Goal: Information Seeking & Learning: Learn about a topic

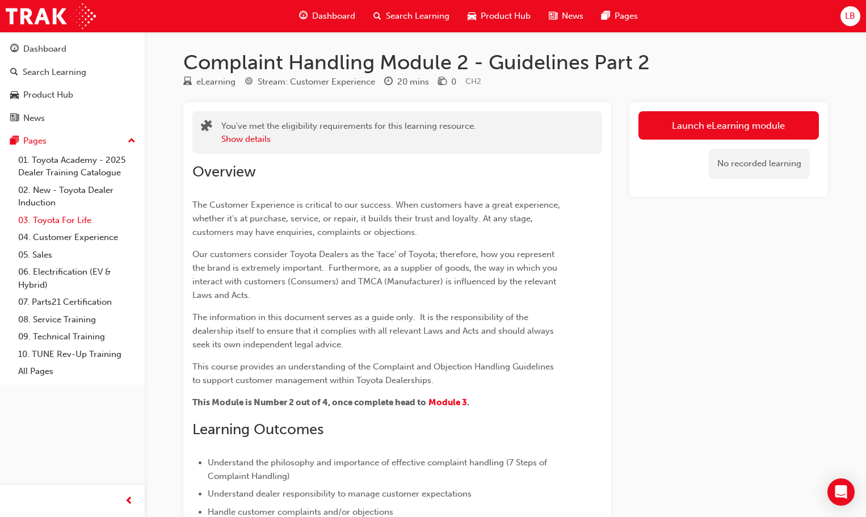
click at [65, 215] on link "03. Toyota For Life" at bounding box center [77, 221] width 127 height 18
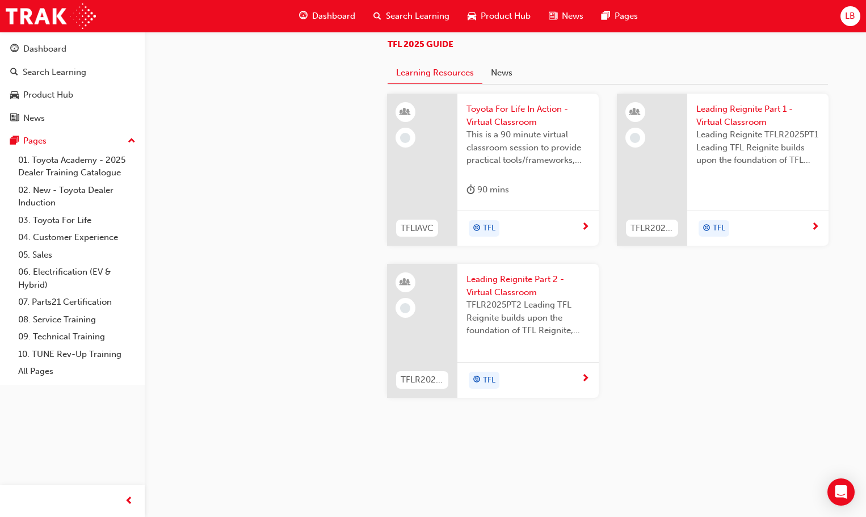
scroll to position [1207, 0]
click at [589, 222] on span "next-icon" at bounding box center [585, 227] width 9 height 10
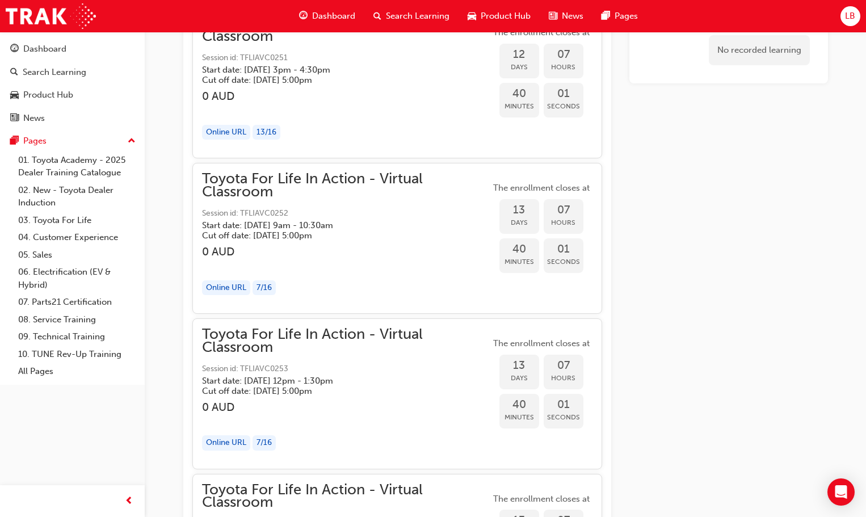
scroll to position [3988, 0]
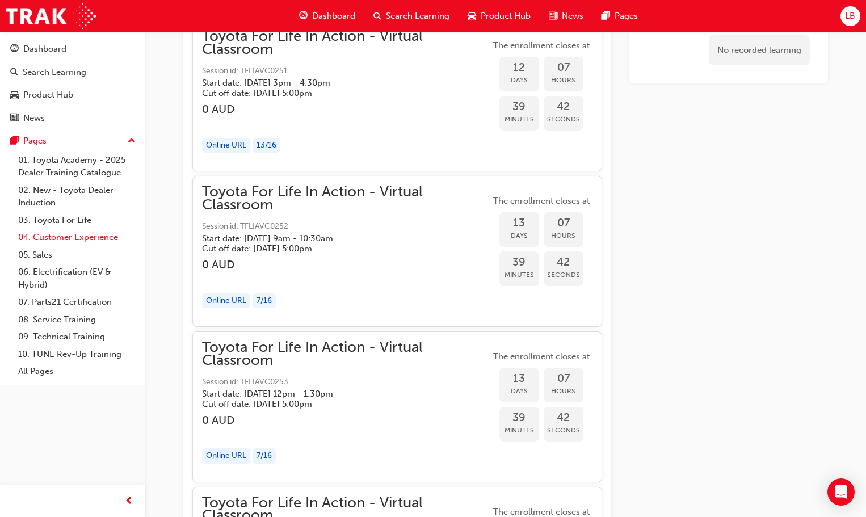
click at [58, 235] on link "04. Customer Experience" at bounding box center [77, 238] width 127 height 18
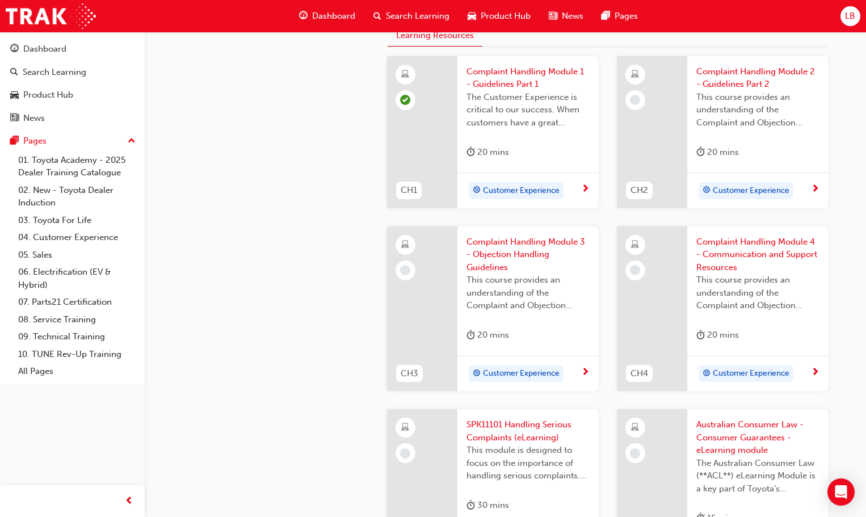
scroll to position [252, 0]
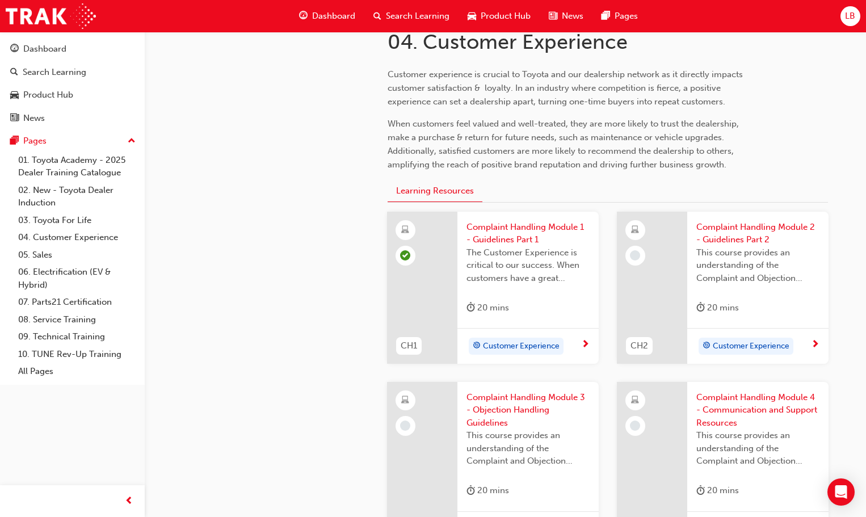
click at [751, 234] on span "Complaint Handling Module 2 - Guidelines Part 2" at bounding box center [757, 234] width 123 height 26
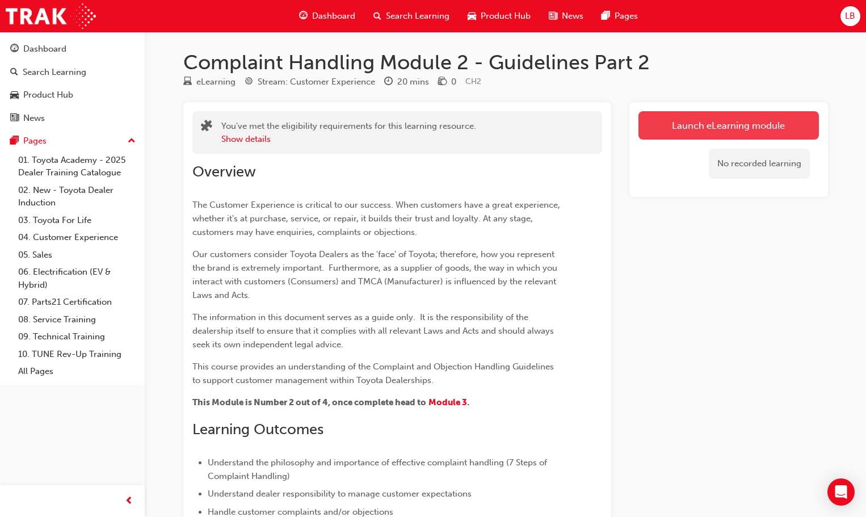
click at [728, 124] on link "Launch eLearning module" at bounding box center [728, 125] width 180 height 28
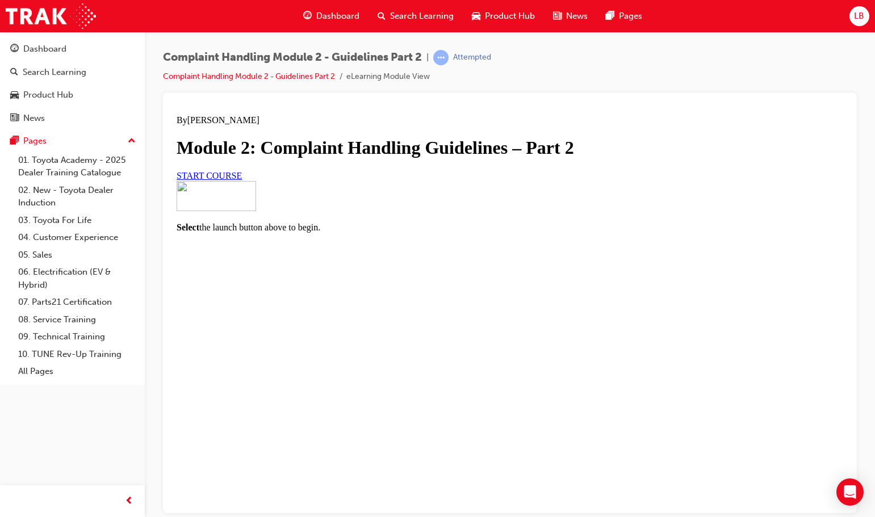
click at [242, 180] on span "START COURSE" at bounding box center [209, 175] width 65 height 10
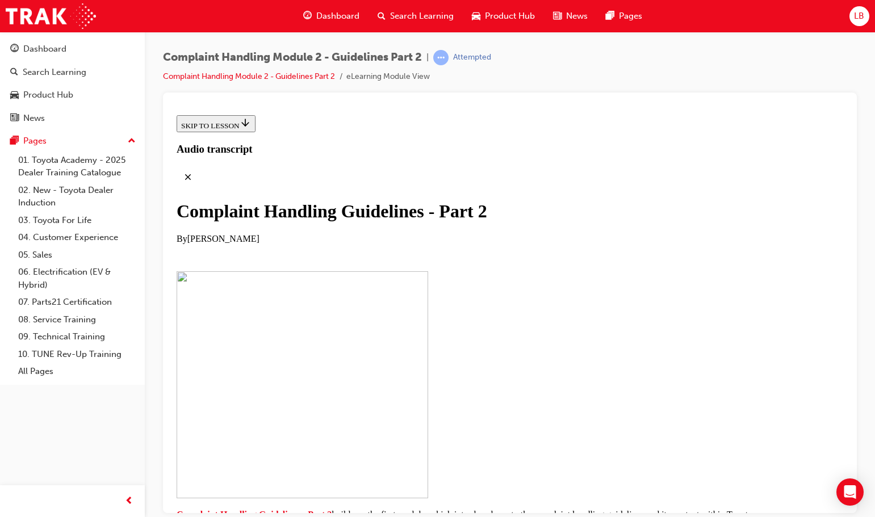
scroll to position [234, 0]
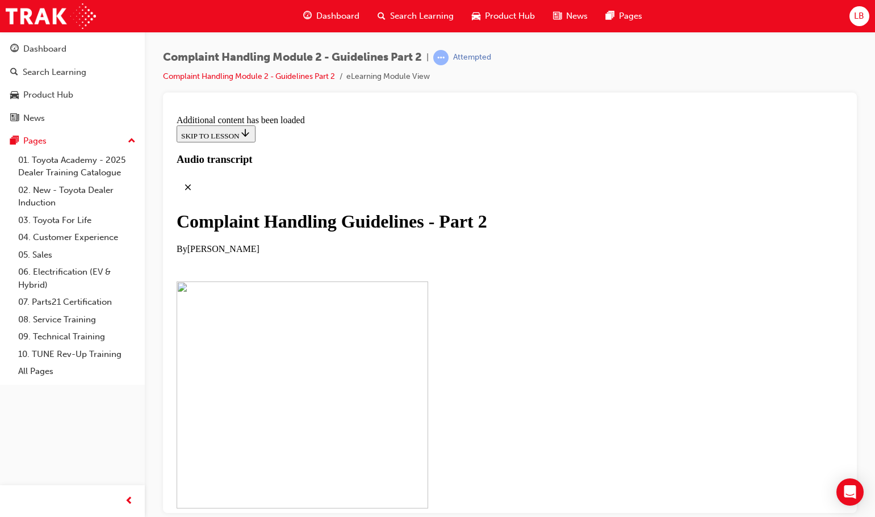
scroll to position [852, 0]
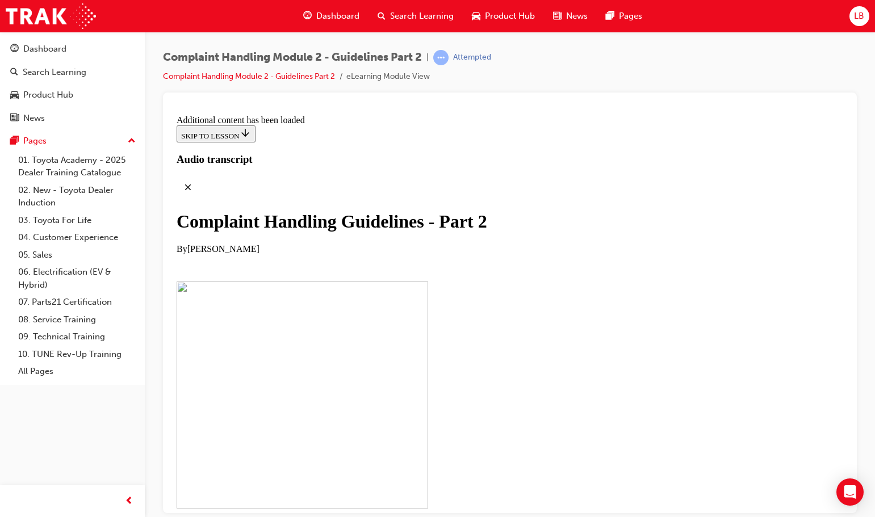
scroll to position [2323, 0]
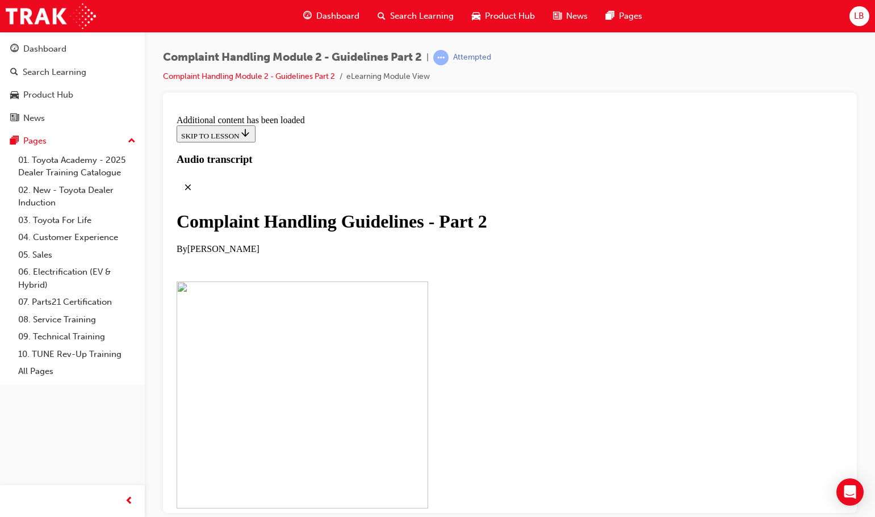
scroll to position [4874, 0]
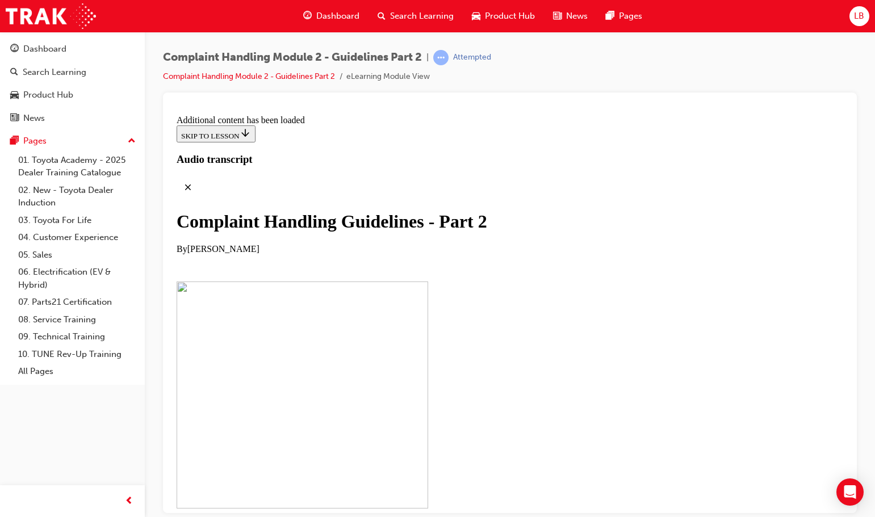
scroll to position [6744, 0]
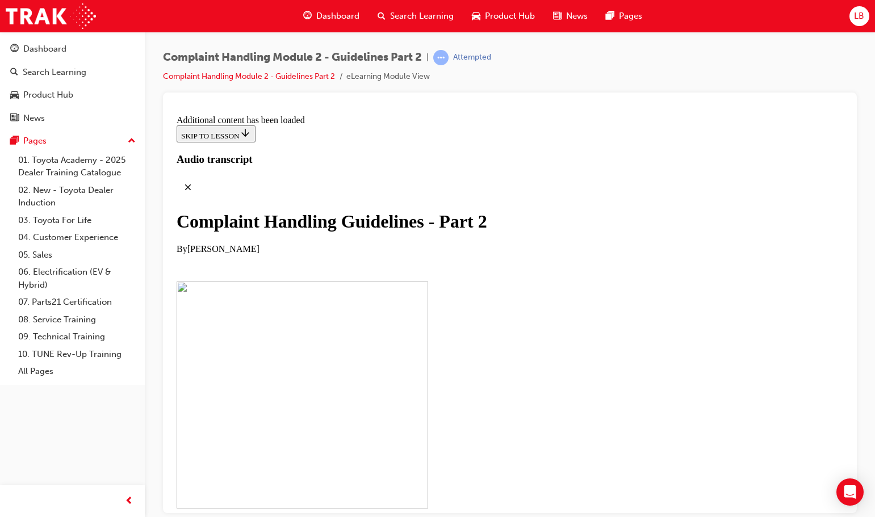
checkbox input "true"
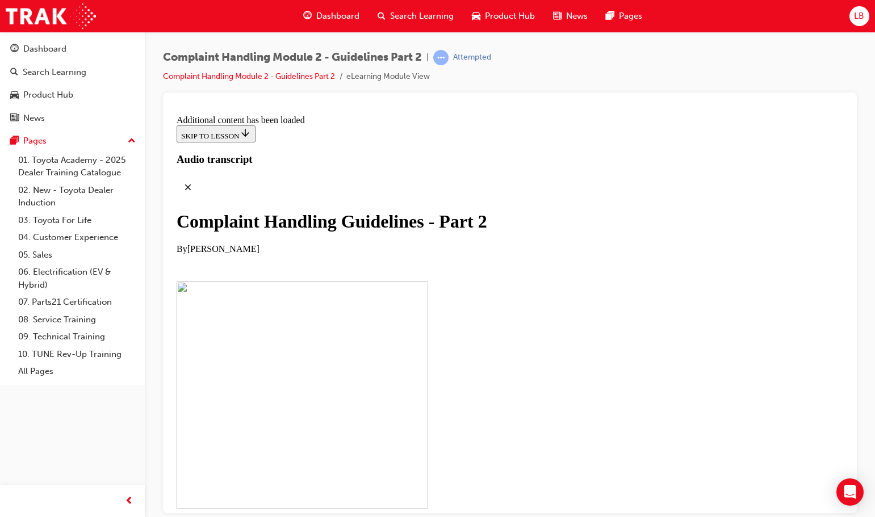
checkbox input "true"
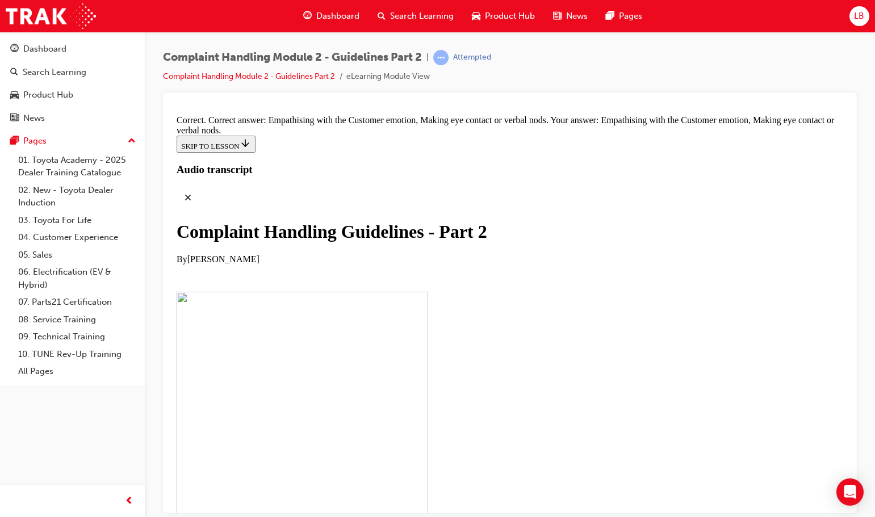
scroll to position [7780, 0]
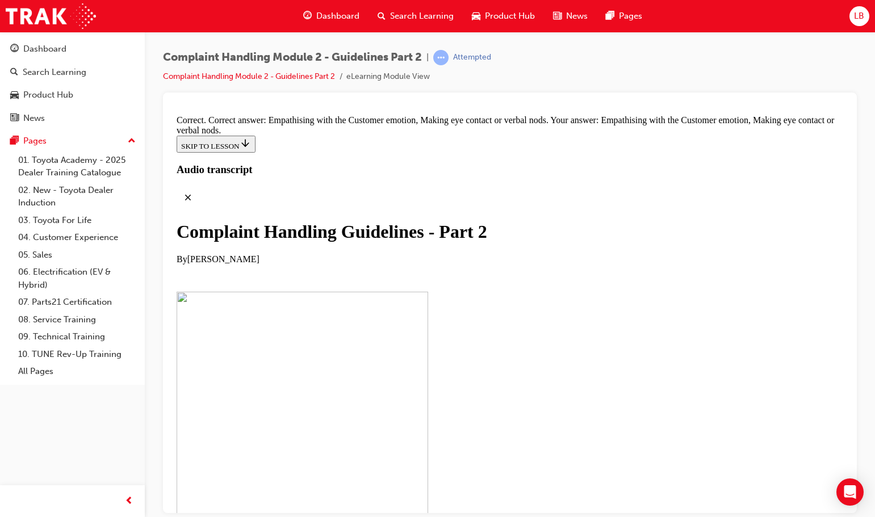
drag, startPoint x: 346, startPoint y: 390, endPoint x: 355, endPoint y: 188, distance: 201.7
drag, startPoint x: 400, startPoint y: 386, endPoint x: 596, endPoint y: 190, distance: 277.3
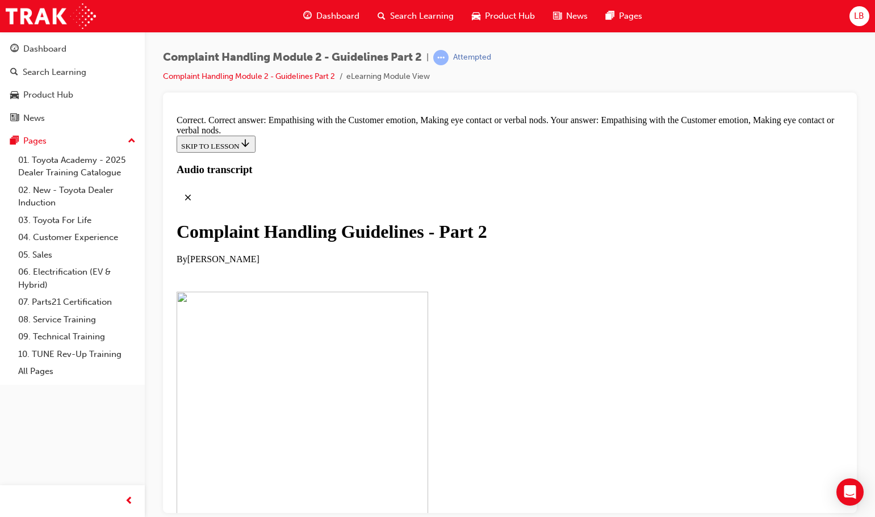
scroll to position [7804, 0]
drag, startPoint x: 386, startPoint y: 233, endPoint x: 447, endPoint y: 232, distance: 60.8
drag, startPoint x: 421, startPoint y: 306, endPoint x: 478, endPoint y: 234, distance: 92.9
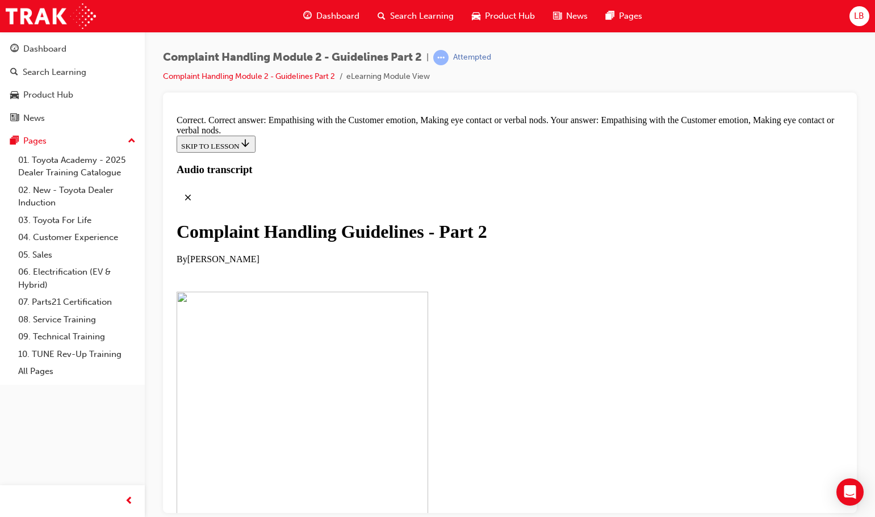
drag, startPoint x: 440, startPoint y: 373, endPoint x: 469, endPoint y: 306, distance: 72.7
drag, startPoint x: 382, startPoint y: 361, endPoint x: 432, endPoint y: 358, distance: 50.0
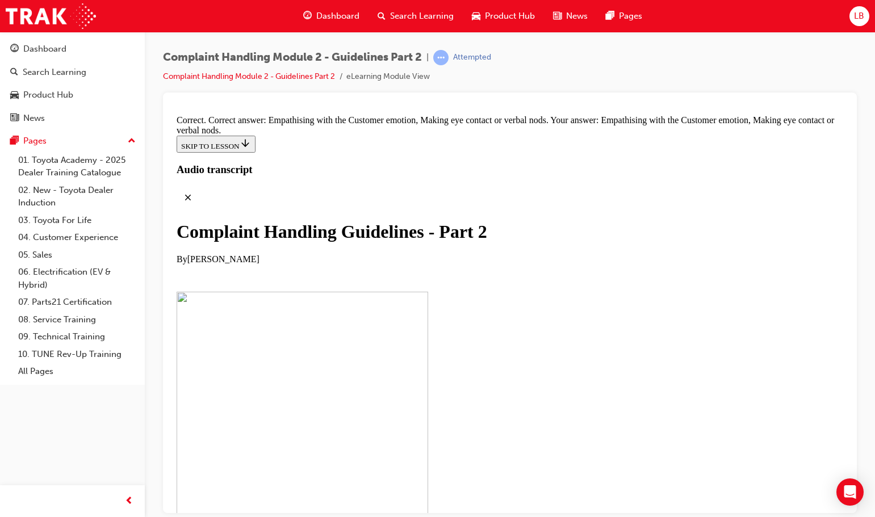
drag, startPoint x: 390, startPoint y: 422, endPoint x: 457, endPoint y: 414, distance: 66.9
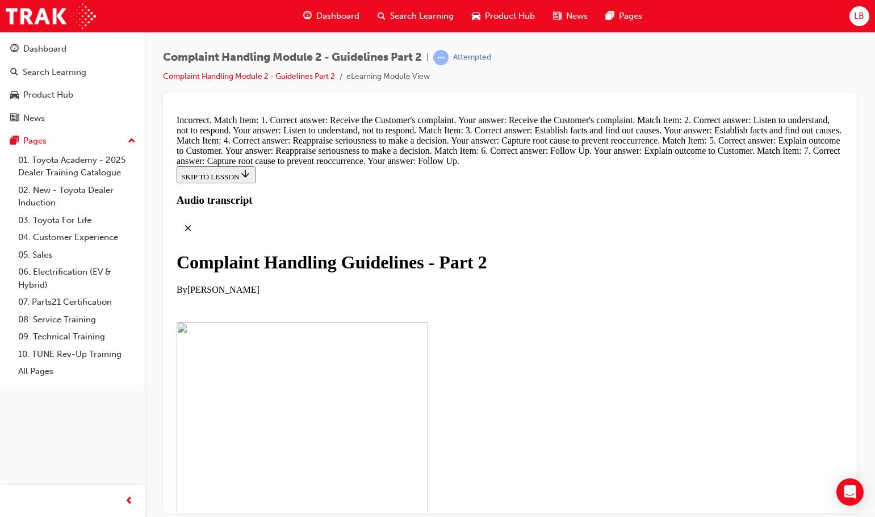
scroll to position [8021, 0]
drag, startPoint x: 421, startPoint y: 383, endPoint x: 519, endPoint y: 251, distance: 164.7
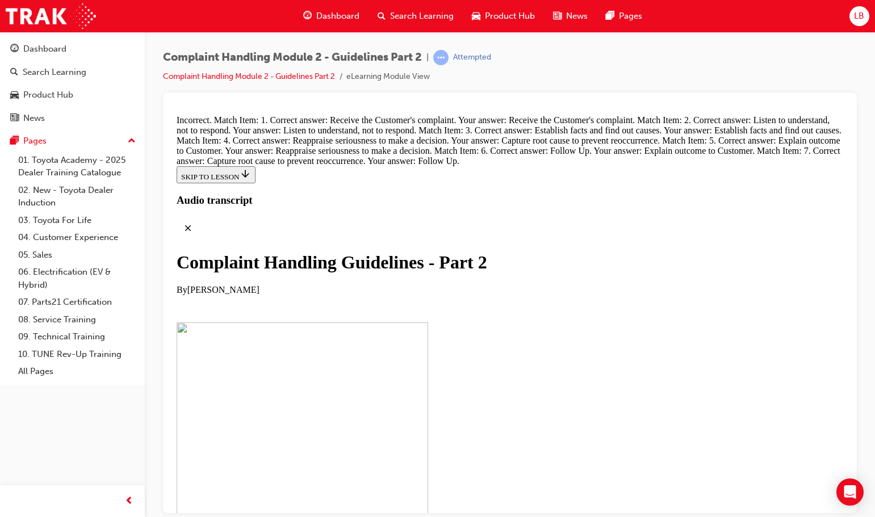
scroll to position [7645, 0]
drag, startPoint x: 449, startPoint y: 293, endPoint x: 432, endPoint y: 226, distance: 69.2
drag, startPoint x: 437, startPoint y: 342, endPoint x: 532, endPoint y: 135, distance: 228.0
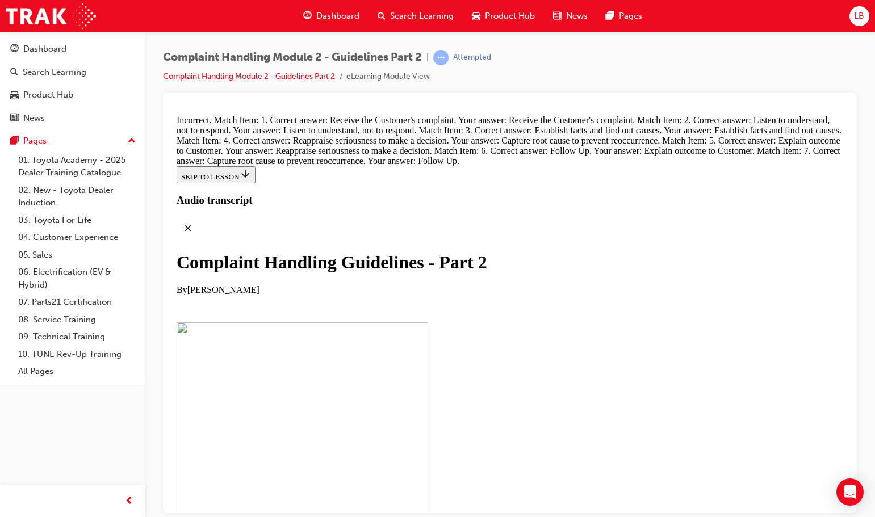
drag, startPoint x: 474, startPoint y: 301, endPoint x: 507, endPoint y: 234, distance: 75.1
drag, startPoint x: 446, startPoint y: 232, endPoint x: 491, endPoint y: 232, distance: 46.0
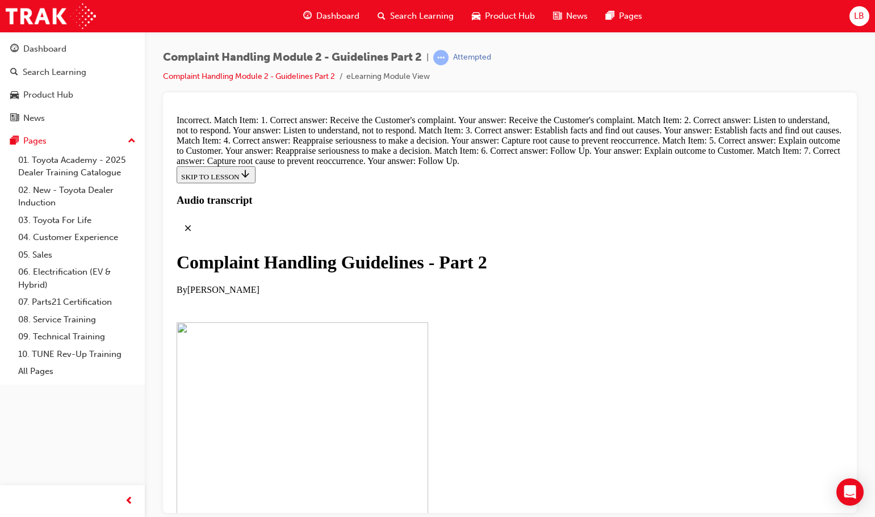
drag, startPoint x: 438, startPoint y: 410, endPoint x: 432, endPoint y: 409, distance: 5.8
drag, startPoint x: 431, startPoint y: 361, endPoint x: 517, endPoint y: 229, distance: 157.4
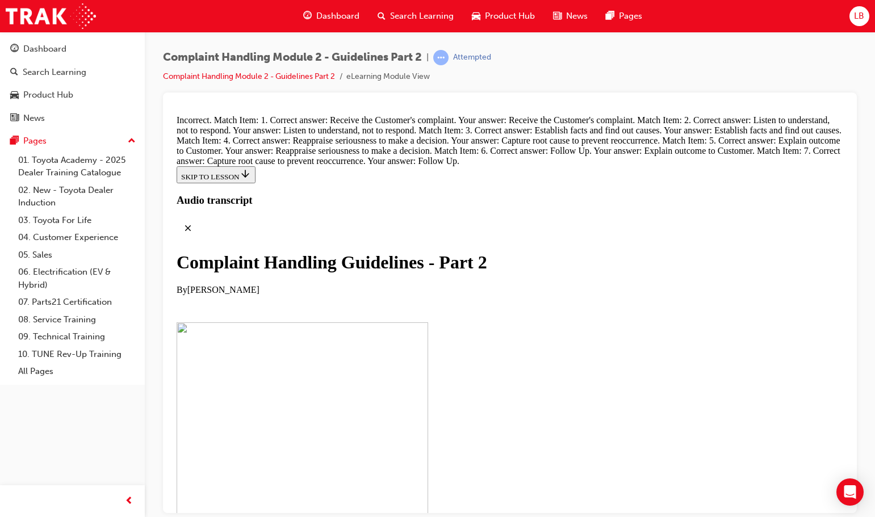
drag, startPoint x: 484, startPoint y: 229, endPoint x: 497, endPoint y: 293, distance: 64.9
drag, startPoint x: 423, startPoint y: 412, endPoint x: 472, endPoint y: 231, distance: 187.5
drag, startPoint x: 428, startPoint y: 424, endPoint x: 485, endPoint y: 361, distance: 84.8
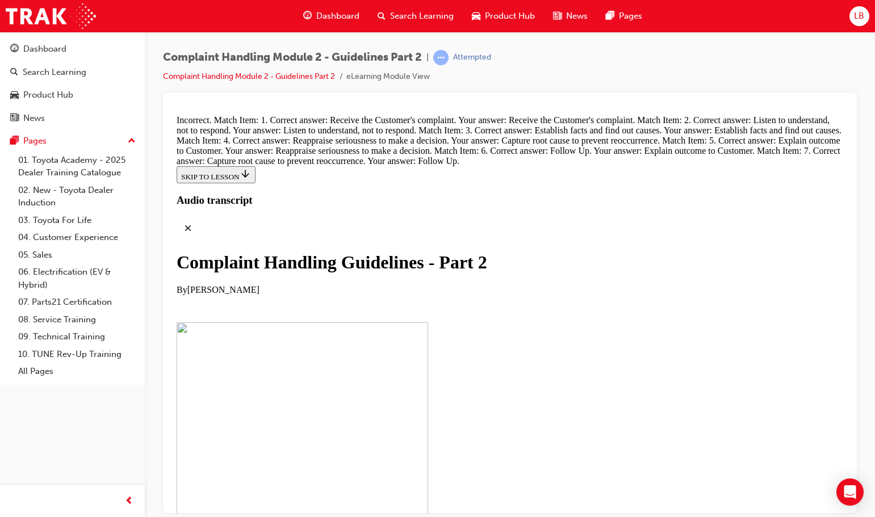
drag, startPoint x: 418, startPoint y: 415, endPoint x: 455, endPoint y: 401, distance: 39.9
drag, startPoint x: 436, startPoint y: 461, endPoint x: 492, endPoint y: 455, distance: 56.5
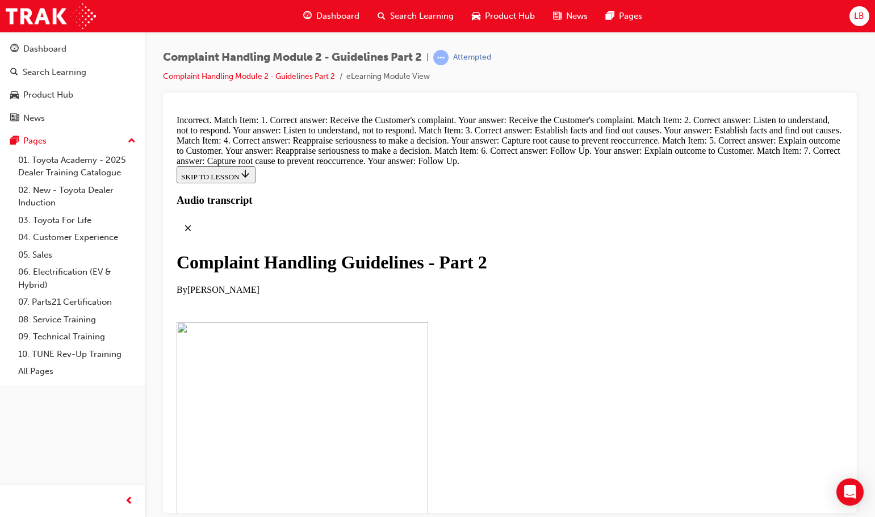
scroll to position [8087, 0]
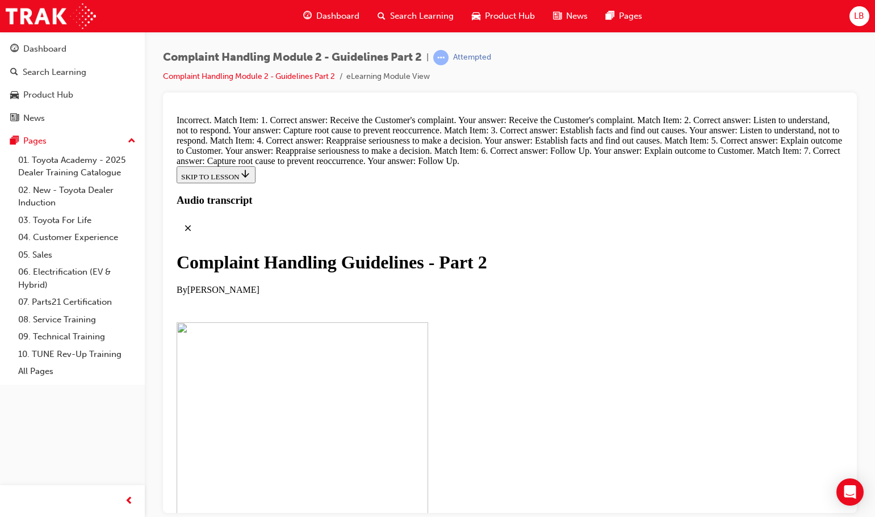
drag, startPoint x: 447, startPoint y: 330, endPoint x: 512, endPoint y: 154, distance: 187.9
drag, startPoint x: 402, startPoint y: 323, endPoint x: 463, endPoint y: 203, distance: 135.0
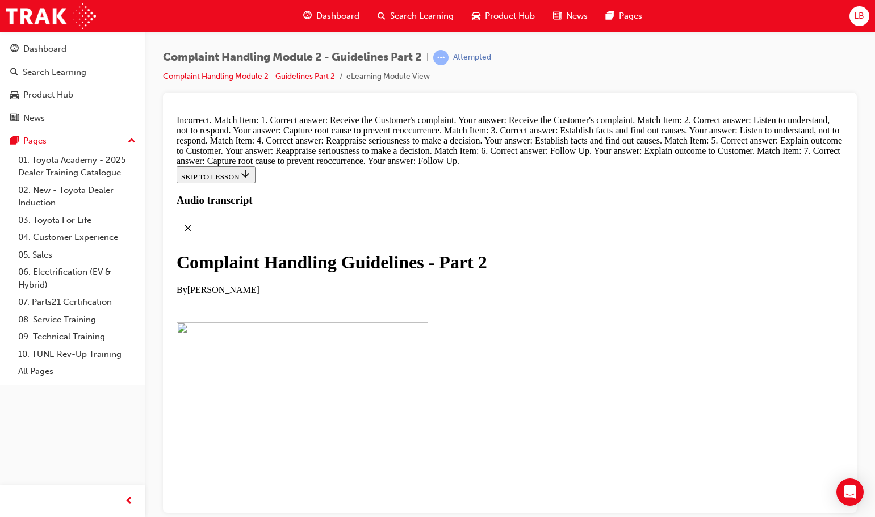
drag, startPoint x: 450, startPoint y: 441, endPoint x: 498, endPoint y: 205, distance: 240.3
drag, startPoint x: 431, startPoint y: 484, endPoint x: 490, endPoint y: 241, distance: 250.5
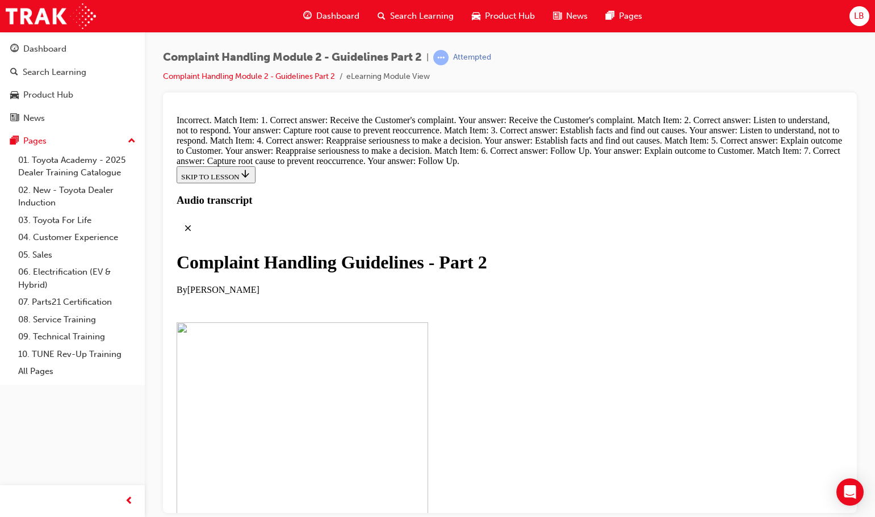
drag, startPoint x: 440, startPoint y: 369, endPoint x: 492, endPoint y: 307, distance: 81.0
drag, startPoint x: 434, startPoint y: 431, endPoint x: 476, endPoint y: 375, distance: 70.6
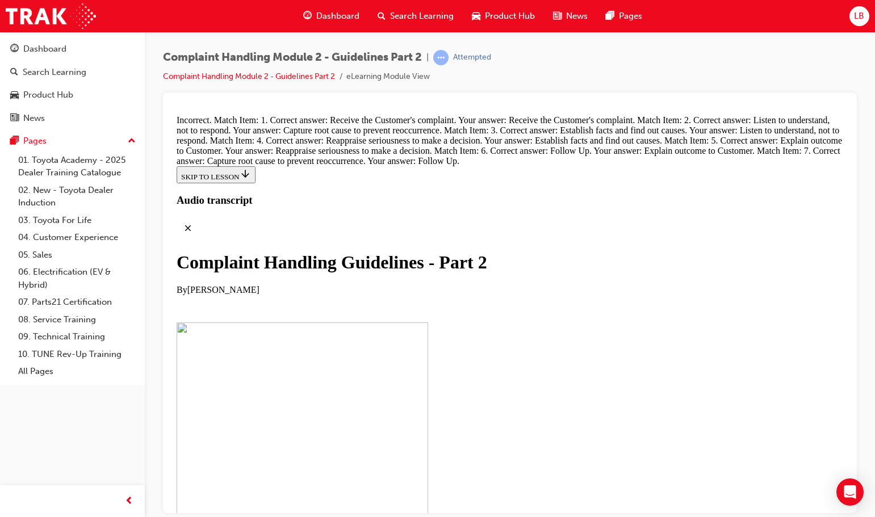
scroll to position [7896, 0]
drag, startPoint x: 448, startPoint y: 386, endPoint x: 479, endPoint y: 323, distance: 70.1
drag, startPoint x: 467, startPoint y: 389, endPoint x: 495, endPoint y: 375, distance: 32.0
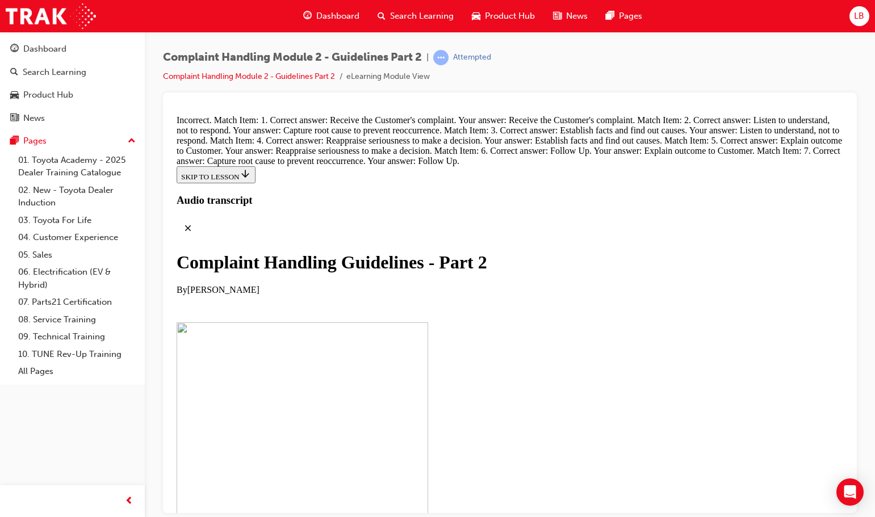
drag, startPoint x: 436, startPoint y: 330, endPoint x: 468, endPoint y: 324, distance: 32.9
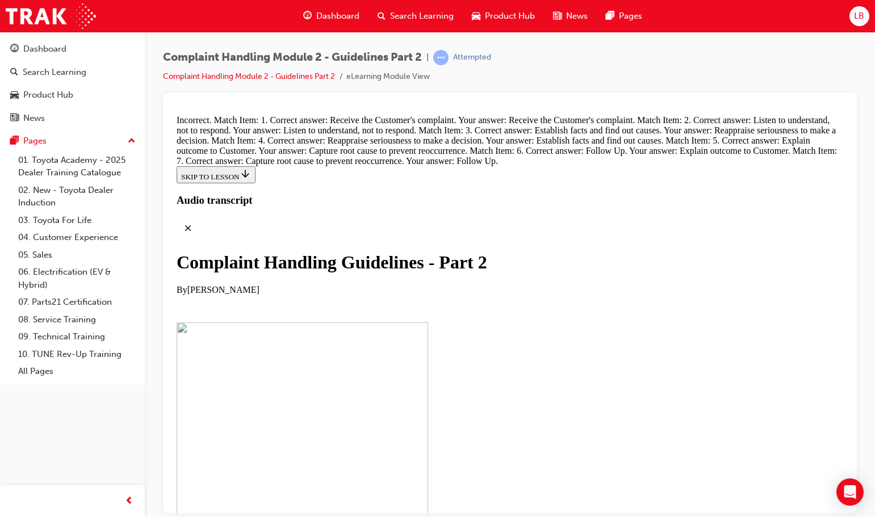
drag, startPoint x: 493, startPoint y: 367, endPoint x: 533, endPoint y: 98, distance: 271.5
drag, startPoint x: 479, startPoint y: 192, endPoint x: 480, endPoint y: 163, distance: 29.0
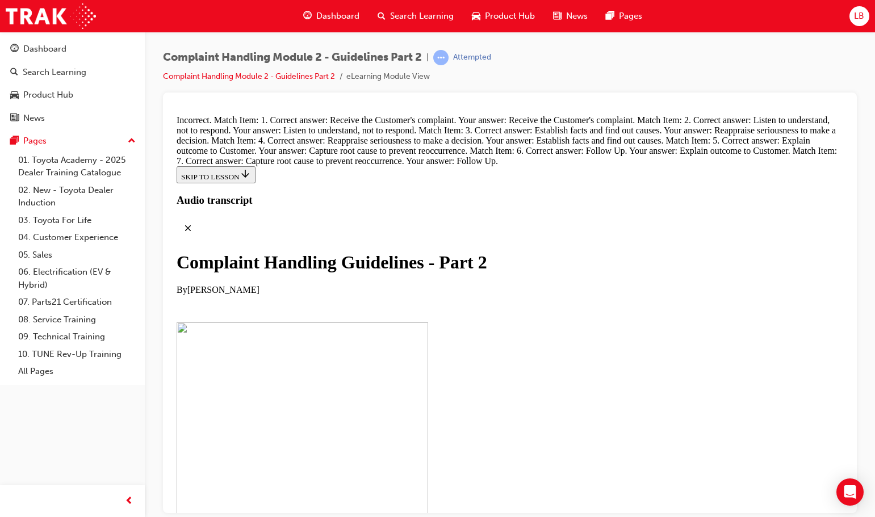
drag, startPoint x: 489, startPoint y: 300, endPoint x: 498, endPoint y: 175, distance: 124.6
drag, startPoint x: 439, startPoint y: 426, endPoint x: 472, endPoint y: 251, distance: 177.8
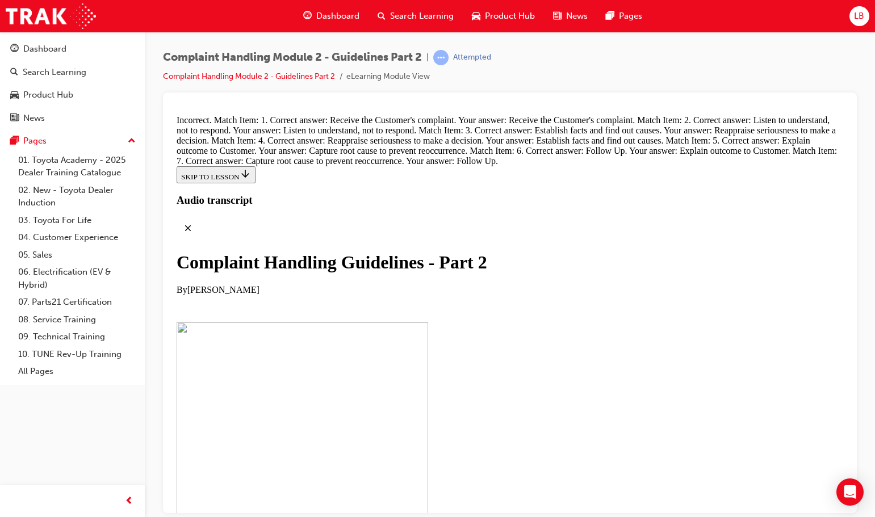
drag, startPoint x: 482, startPoint y: 470, endPoint x: 494, endPoint y: 347, distance: 123.7
drag, startPoint x: 417, startPoint y: 486, endPoint x: 477, endPoint y: 255, distance: 238.1
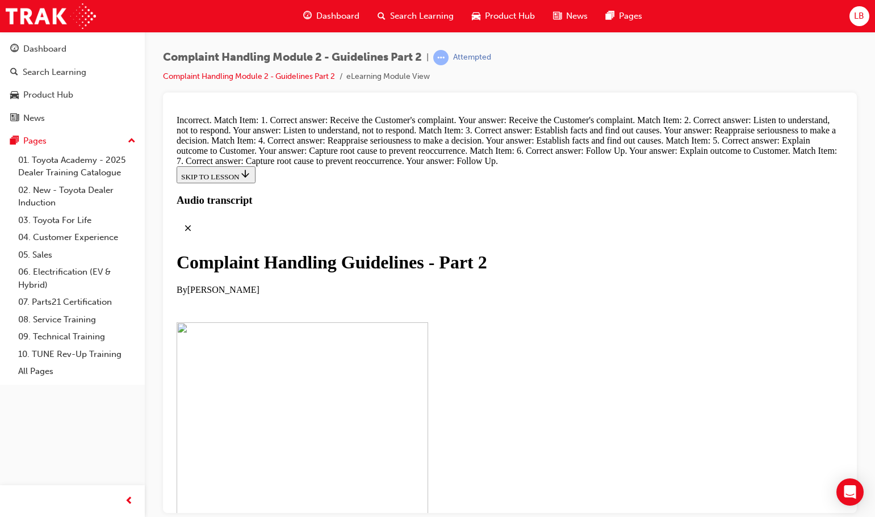
drag, startPoint x: 421, startPoint y: 321, endPoint x: 493, endPoint y: 262, distance: 92.4
drag, startPoint x: 425, startPoint y: 365, endPoint x: 495, endPoint y: 314, distance: 87.0
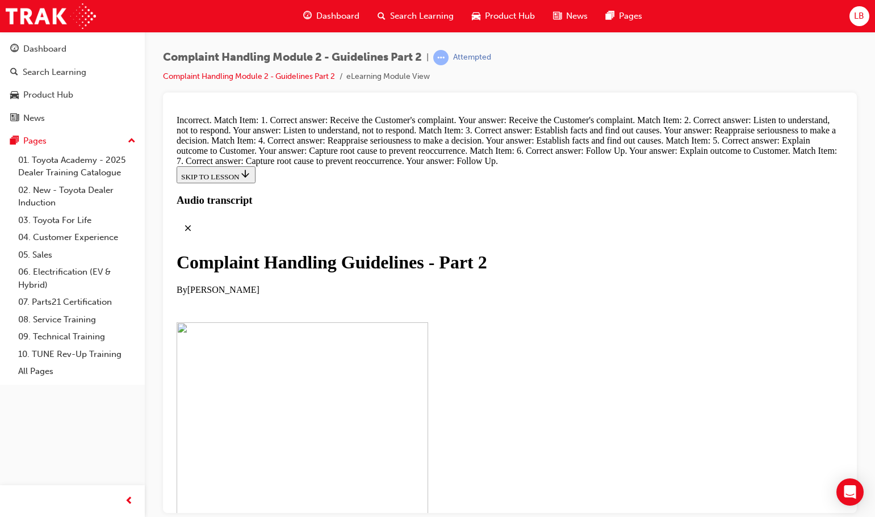
drag, startPoint x: 438, startPoint y: 360, endPoint x: 478, endPoint y: 348, distance: 42.7
drag, startPoint x: 434, startPoint y: 414, endPoint x: 503, endPoint y: 400, distance: 70.0
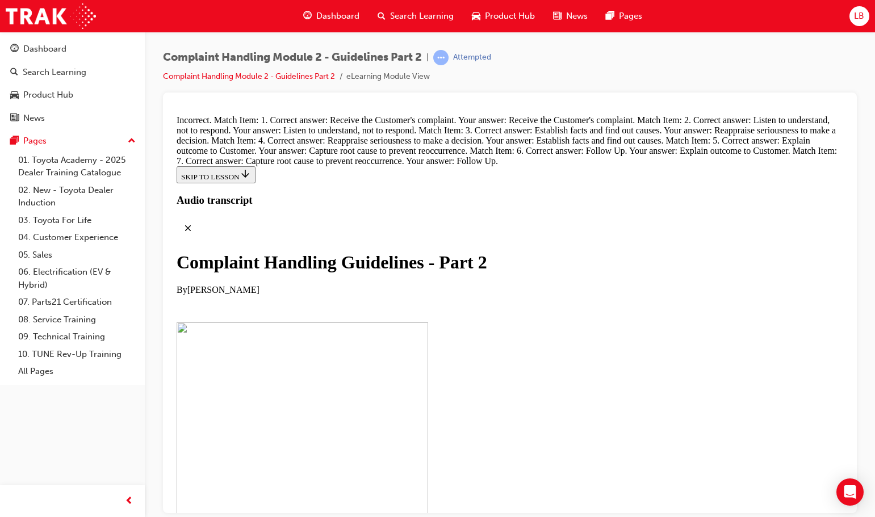
drag, startPoint x: 423, startPoint y: 261, endPoint x: 478, endPoint y: 205, distance: 78.3
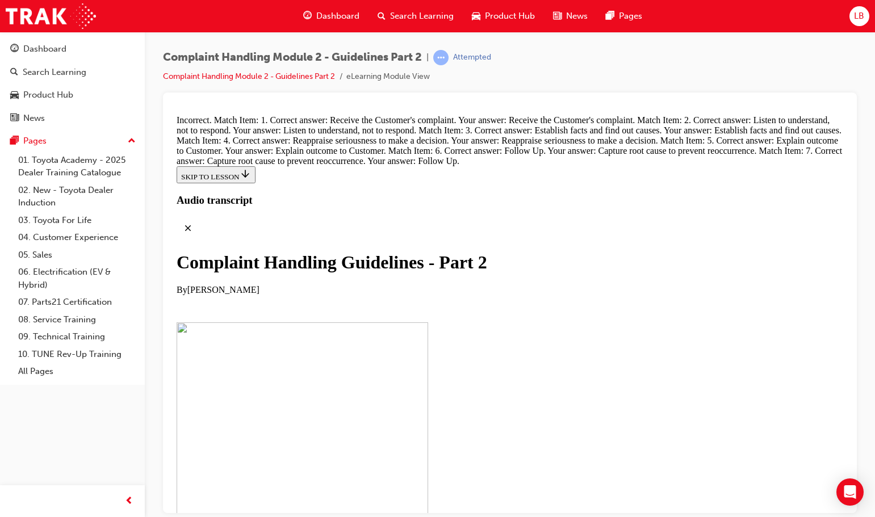
drag, startPoint x: 430, startPoint y: 384, endPoint x: 646, endPoint y: 218, distance: 272.4
drag, startPoint x: 463, startPoint y: 404, endPoint x: 485, endPoint y: 358, distance: 51.3
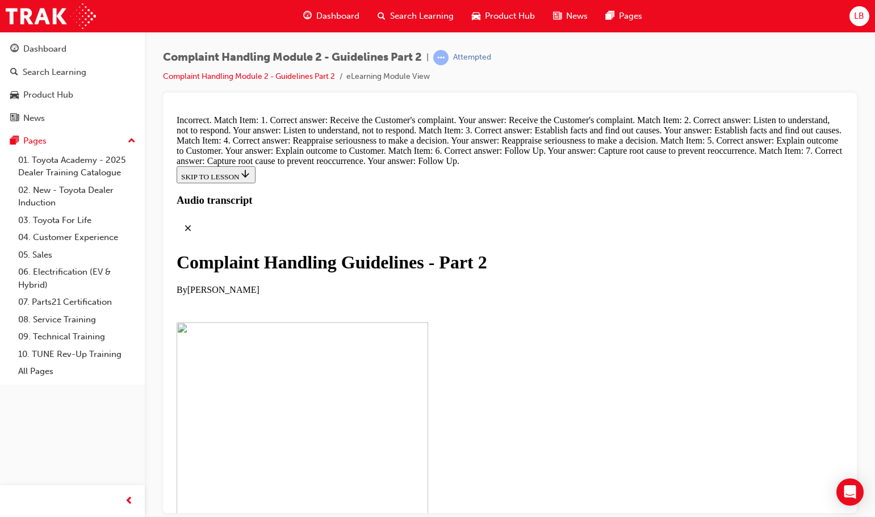
drag, startPoint x: 456, startPoint y: 429, endPoint x: 485, endPoint y: 336, distance: 97.6
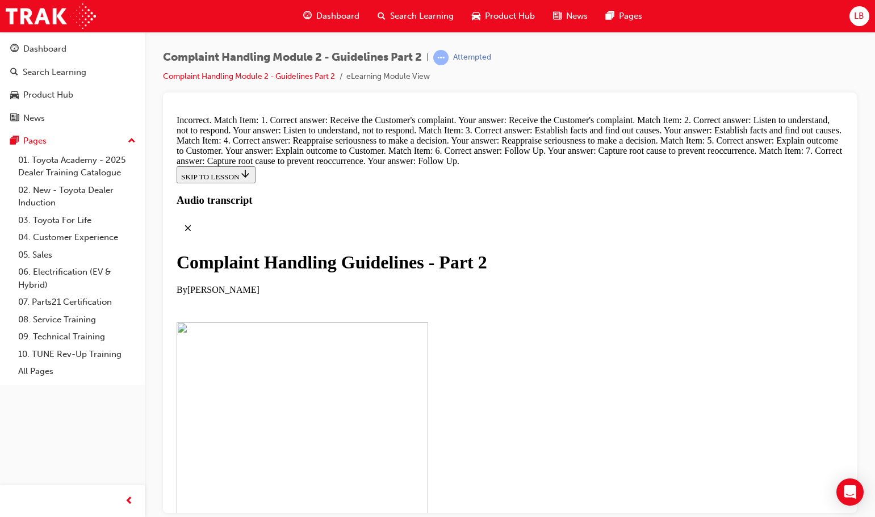
drag, startPoint x: 436, startPoint y: 453, endPoint x: 487, endPoint y: 339, distance: 125.0
drag, startPoint x: 442, startPoint y: 348, endPoint x: 479, endPoint y: 287, distance: 71.1
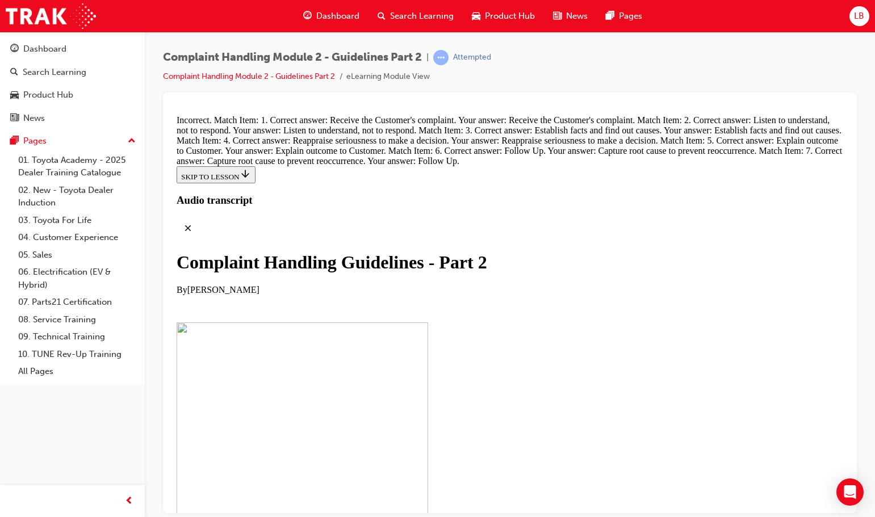
drag, startPoint x: 438, startPoint y: 426, endPoint x: 470, endPoint y: 407, distance: 37.1
drag, startPoint x: 455, startPoint y: 414, endPoint x: 481, endPoint y: 409, distance: 27.3
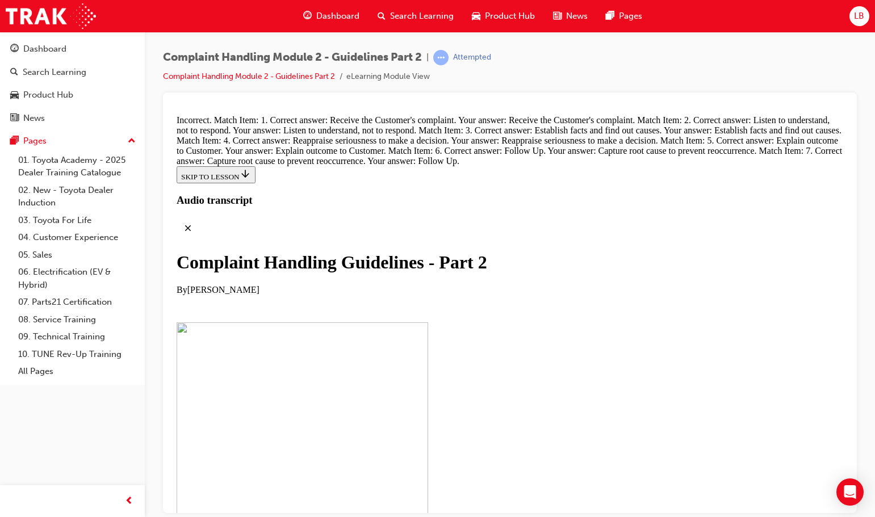
drag, startPoint x: 449, startPoint y: 266, endPoint x: 501, endPoint y: 151, distance: 126.0
drag, startPoint x: 442, startPoint y: 208, endPoint x: 481, endPoint y: 195, distance: 41.3
drag, startPoint x: 421, startPoint y: 301, endPoint x: 472, endPoint y: 271, distance: 59.5
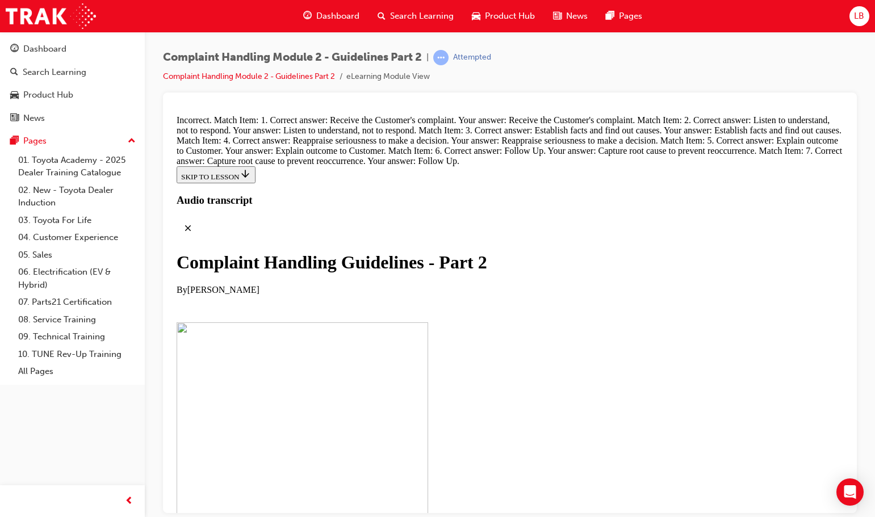
drag, startPoint x: 425, startPoint y: 435, endPoint x: 482, endPoint y: 308, distance: 139.5
drag, startPoint x: 468, startPoint y: 384, endPoint x: 506, endPoint y: 326, distance: 70.0
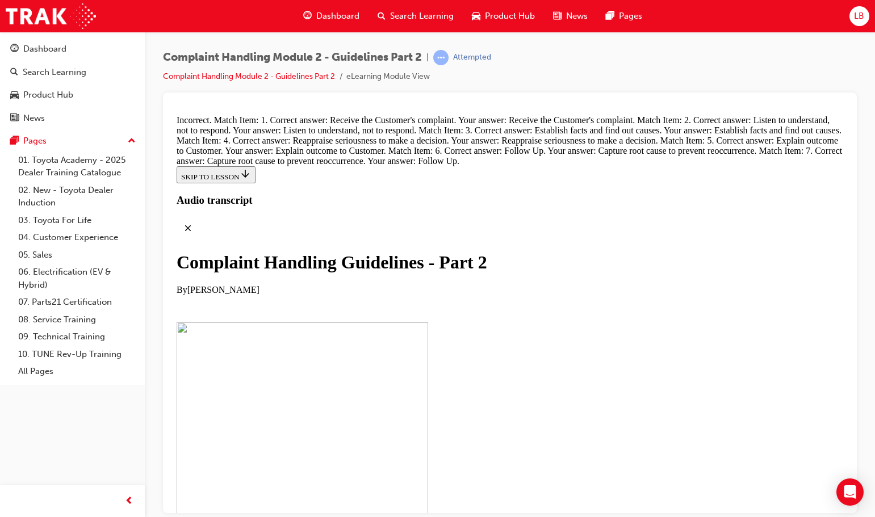
scroll to position [7723, 0]
drag, startPoint x: 424, startPoint y: 435, endPoint x: 467, endPoint y: 303, distance: 138.6
drag, startPoint x: 398, startPoint y: 439, endPoint x: 465, endPoint y: 386, distance: 86.1
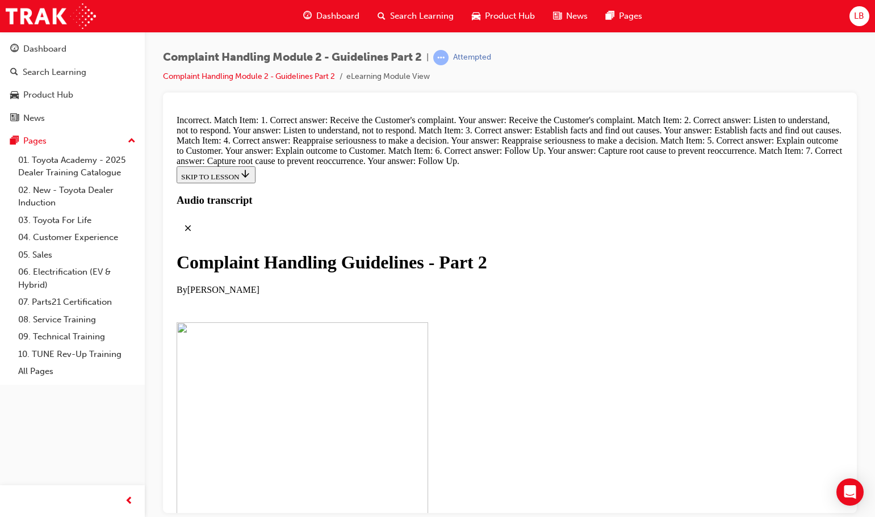
drag, startPoint x: 452, startPoint y: 386, endPoint x: 459, endPoint y: 331, distance: 55.5
drag, startPoint x: 451, startPoint y: 383, endPoint x: 484, endPoint y: 375, distance: 33.7
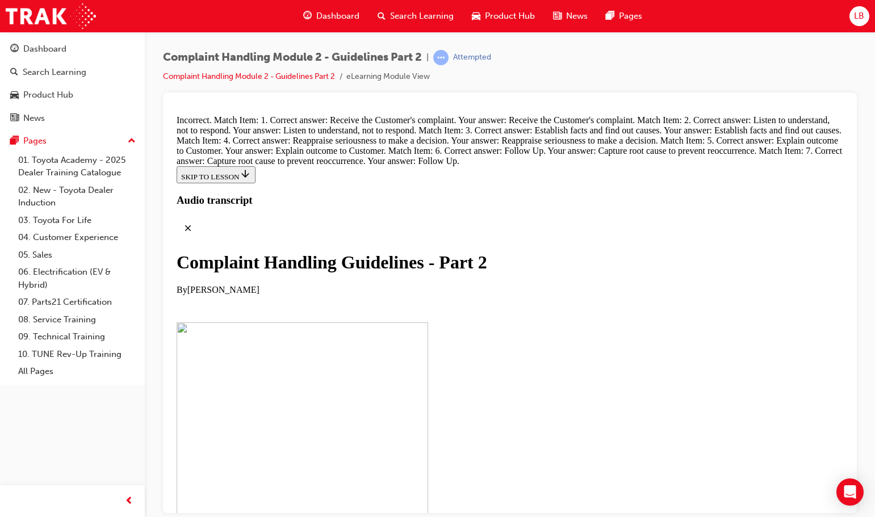
drag, startPoint x: 477, startPoint y: 381, endPoint x: 512, endPoint y: 330, distance: 61.7
drag, startPoint x: 466, startPoint y: 381, endPoint x: 512, endPoint y: 430, distance: 67.9
drag, startPoint x: 421, startPoint y: 377, endPoint x: 482, endPoint y: 373, distance: 60.9
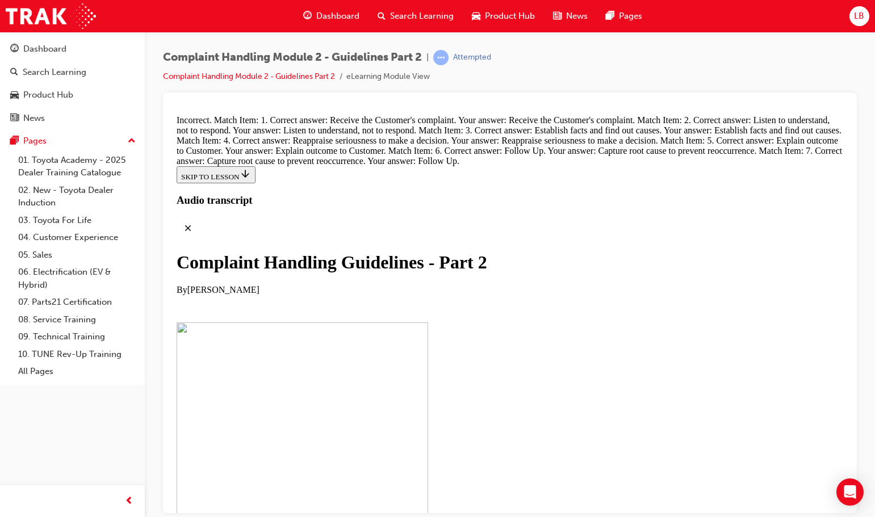
scroll to position [8006, 0]
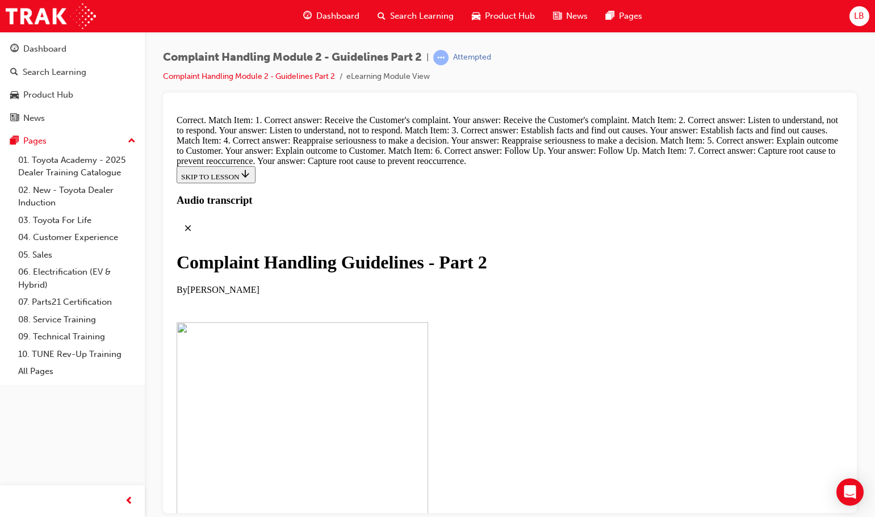
radio input "true"
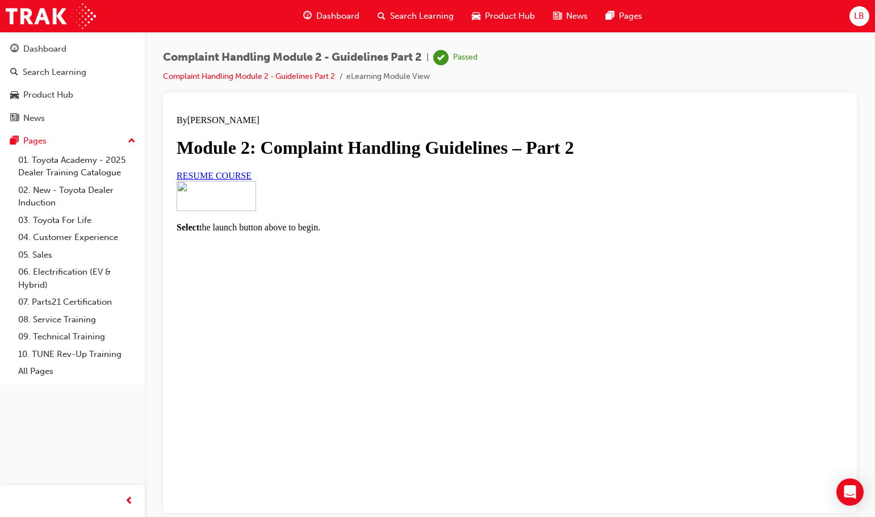
scroll to position [38, 0]
click at [251, 180] on span "RESUME COURSE" at bounding box center [214, 175] width 75 height 10
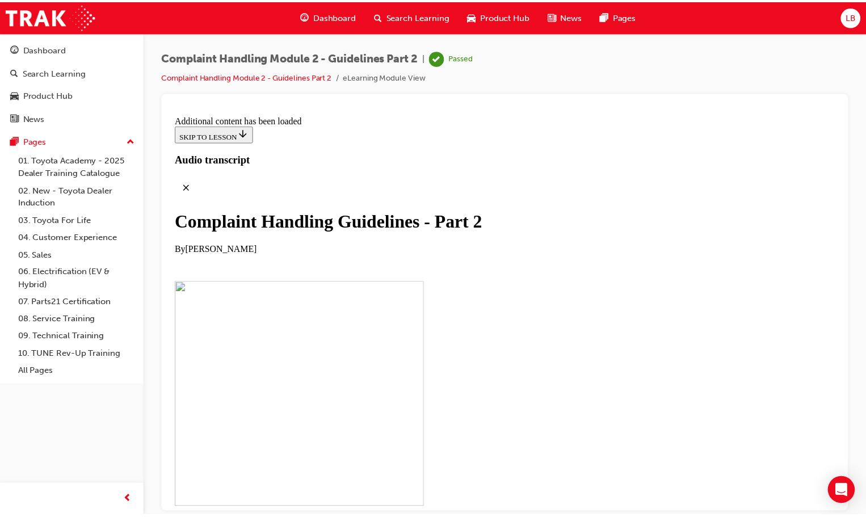
scroll to position [8116, 0]
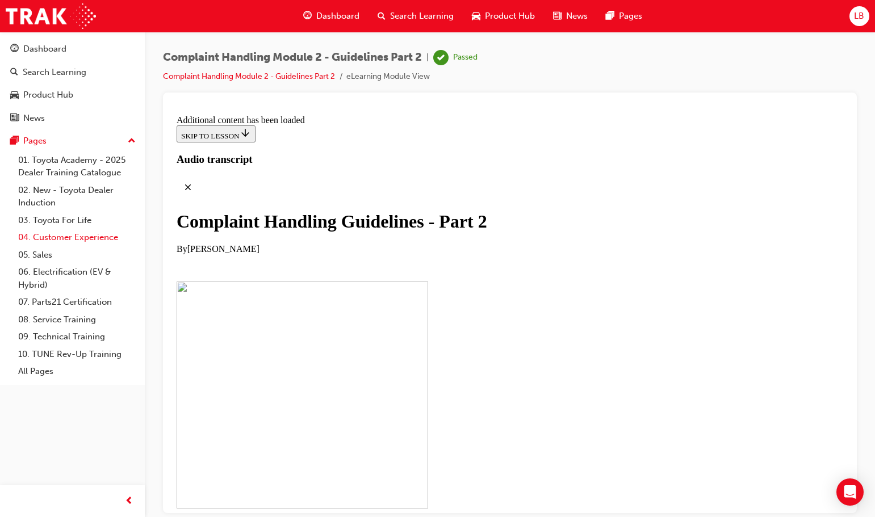
click at [66, 241] on link "04. Customer Experience" at bounding box center [77, 238] width 127 height 18
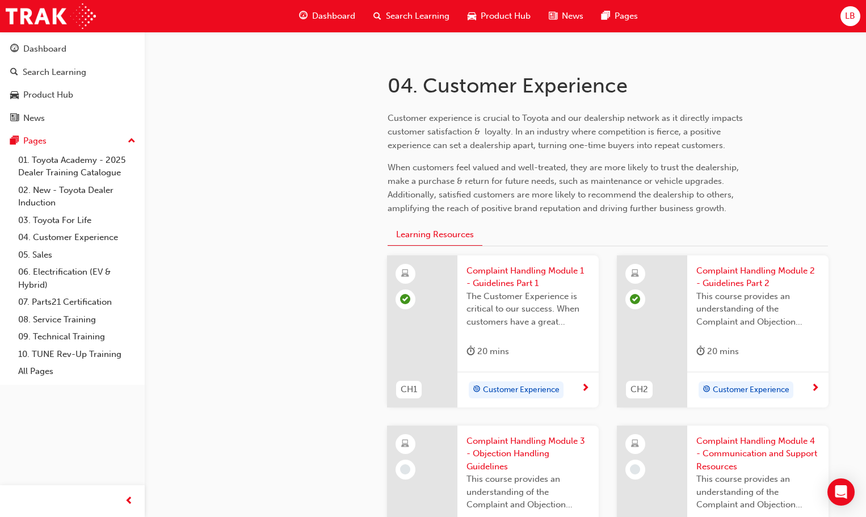
scroll to position [397, 0]
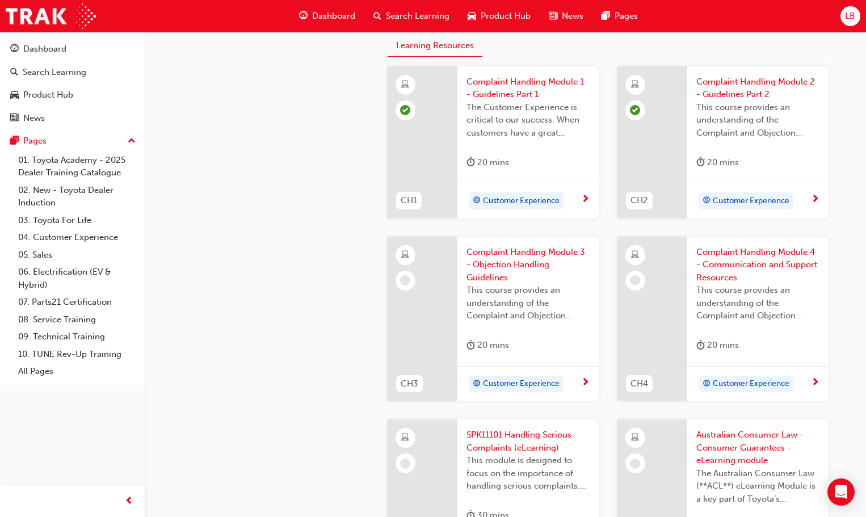
click at [531, 376] on div "Customer Experience" at bounding box center [516, 384] width 95 height 17
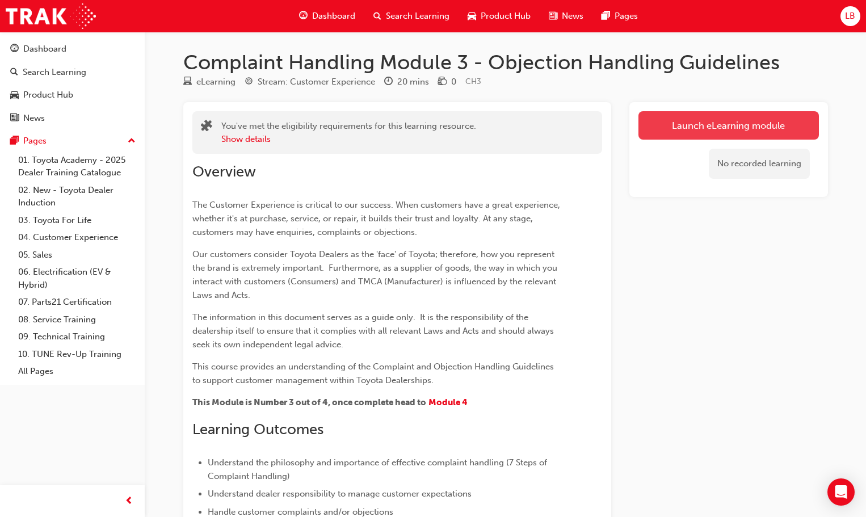
click at [736, 125] on link "Launch eLearning module" at bounding box center [728, 125] width 180 height 28
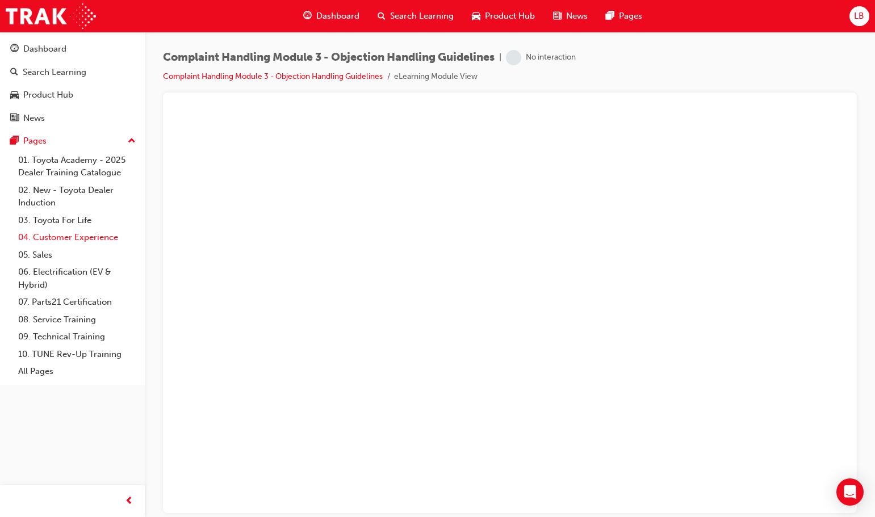
click at [72, 240] on link "04. Customer Experience" at bounding box center [77, 238] width 127 height 18
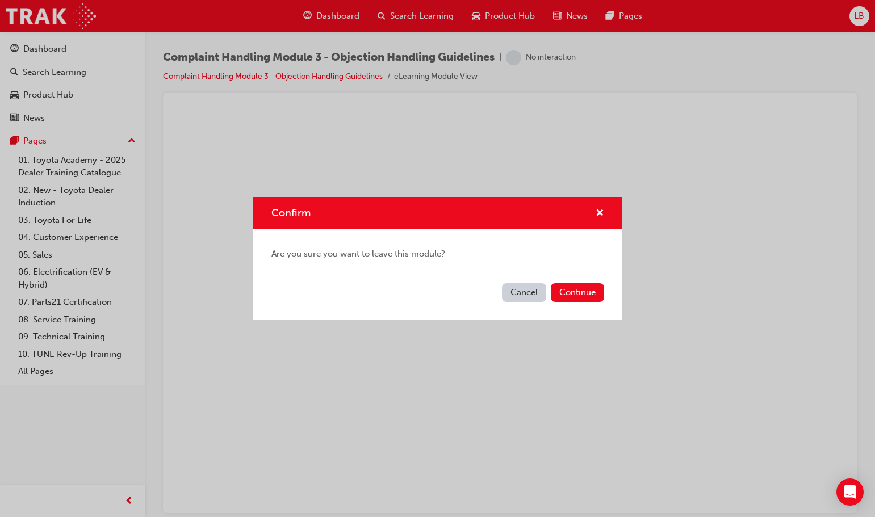
click at [558, 282] on div "Cancel Continue" at bounding box center [437, 299] width 369 height 41
click at [560, 285] on button "Continue" at bounding box center [577, 292] width 53 height 19
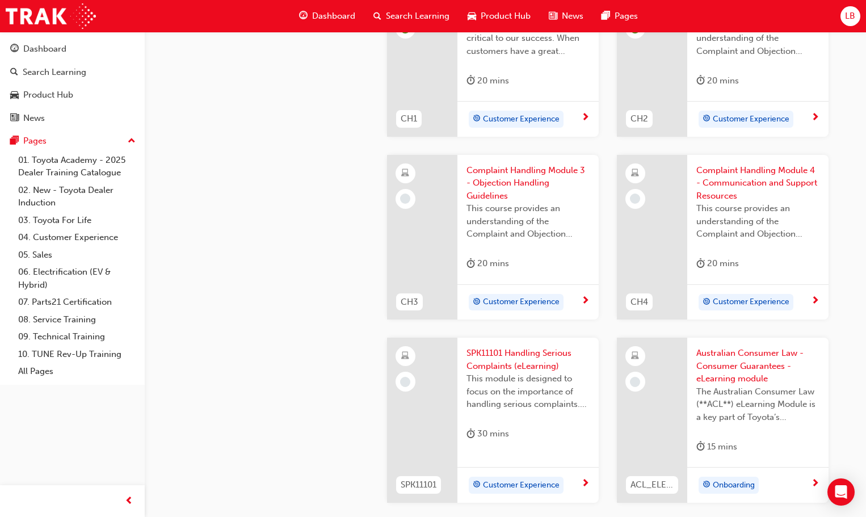
scroll to position [511, 0]
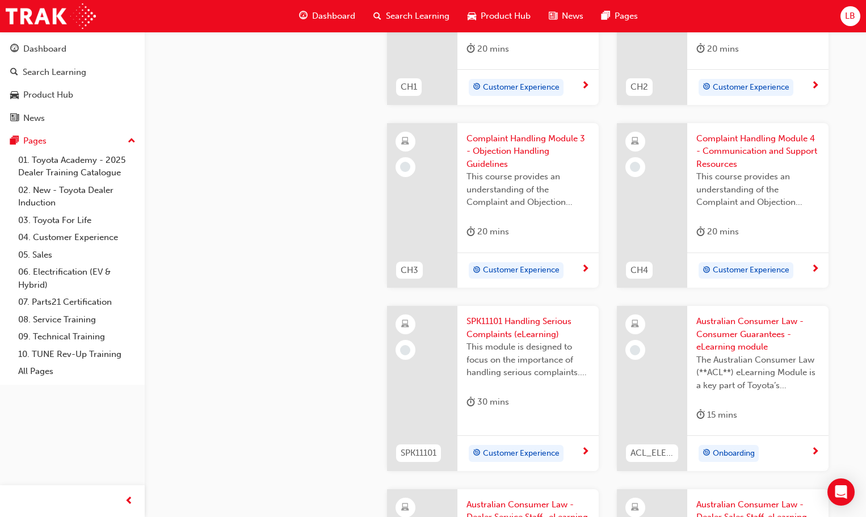
click at [502, 275] on span "Customer Experience" at bounding box center [521, 270] width 77 height 13
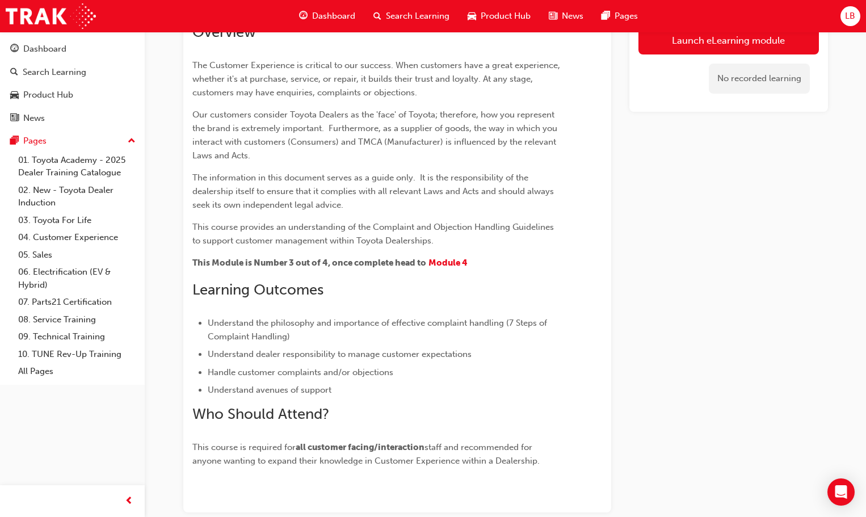
scroll to position [30, 0]
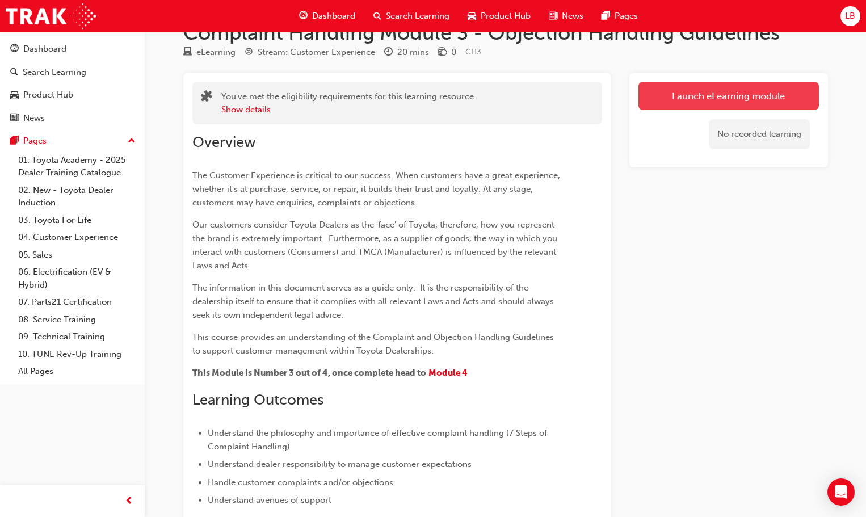
click at [706, 98] on link "Launch eLearning module" at bounding box center [728, 96] width 180 height 28
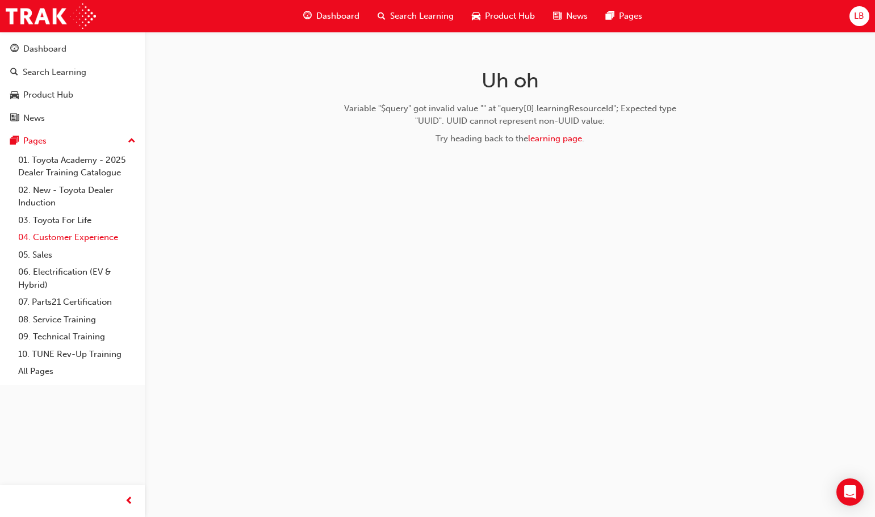
click at [62, 236] on link "04. Customer Experience" at bounding box center [77, 238] width 127 height 18
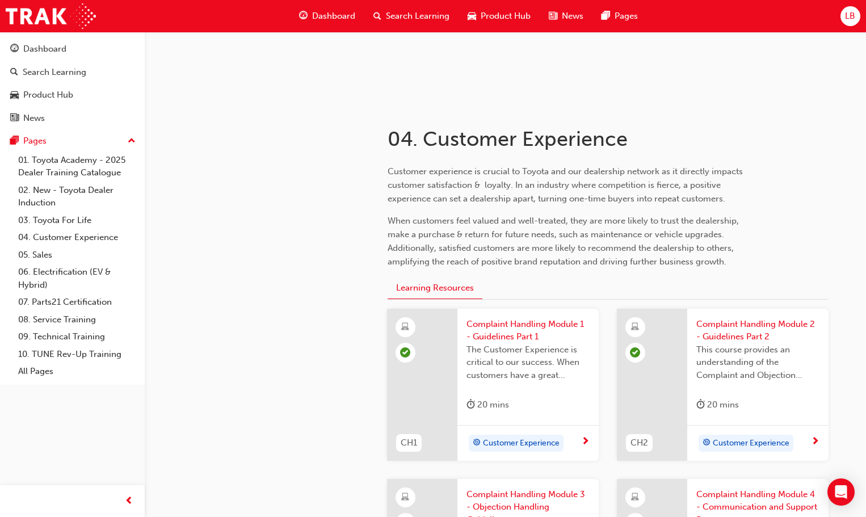
scroll to position [341, 0]
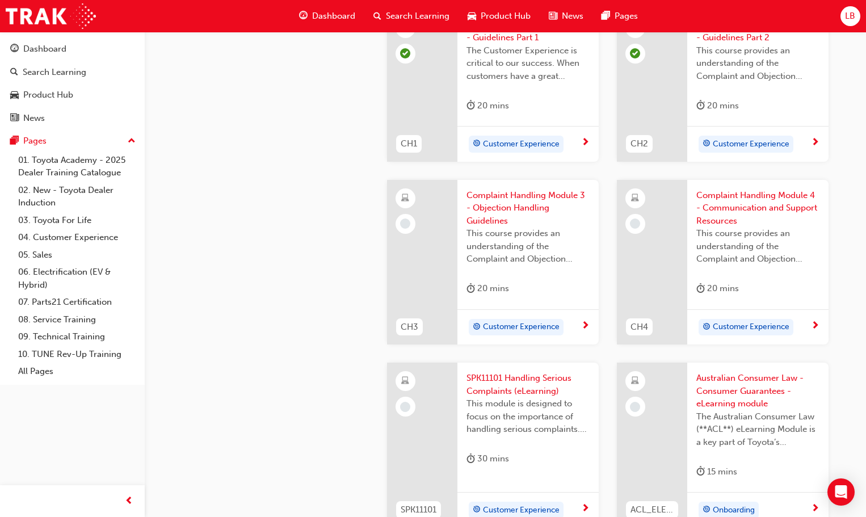
click at [508, 321] on span "Customer Experience" at bounding box center [521, 327] width 77 height 13
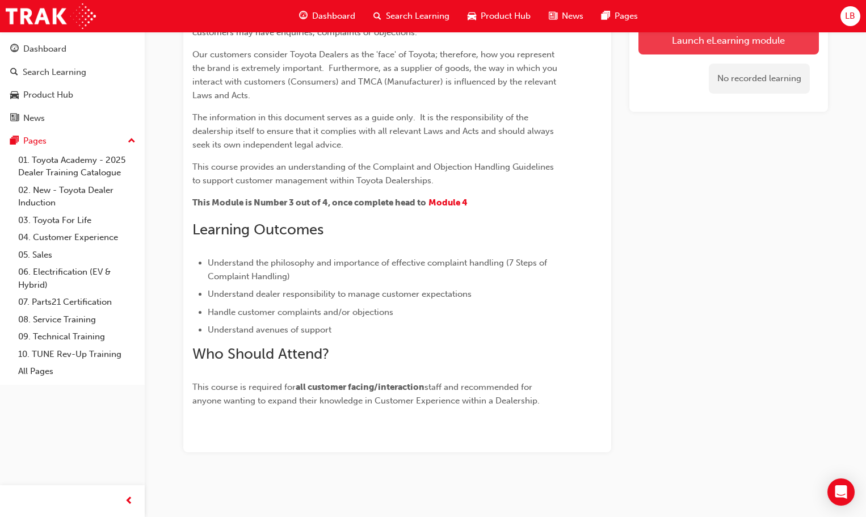
click at [698, 52] on link "Launch eLearning module" at bounding box center [728, 40] width 180 height 28
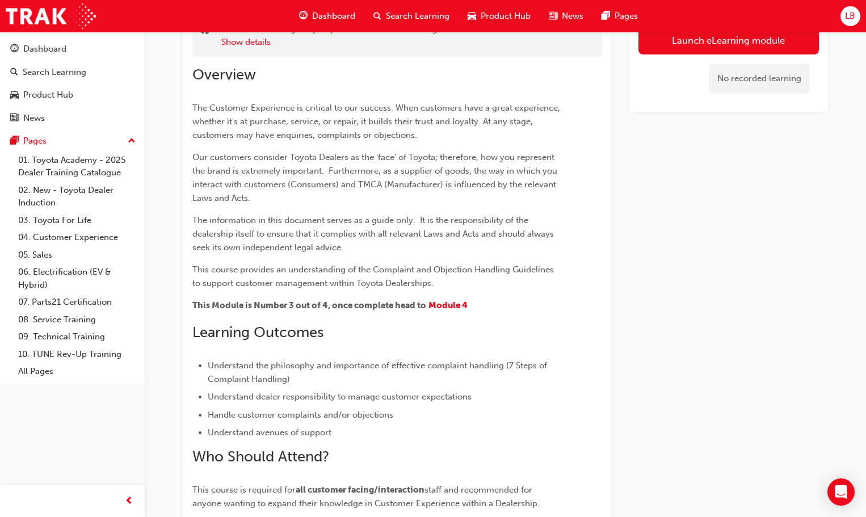
scroll to position [86, 0]
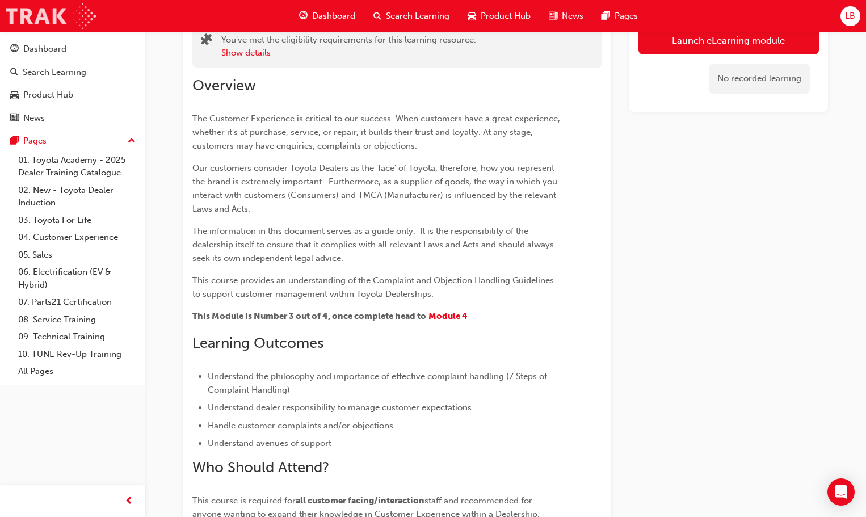
scroll to position [454, 0]
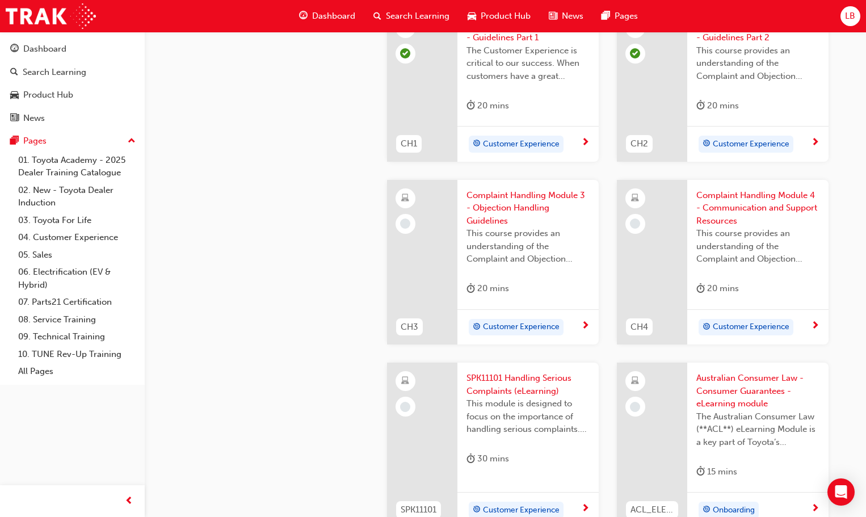
click at [760, 326] on span "Customer Experience" at bounding box center [751, 327] width 77 height 13
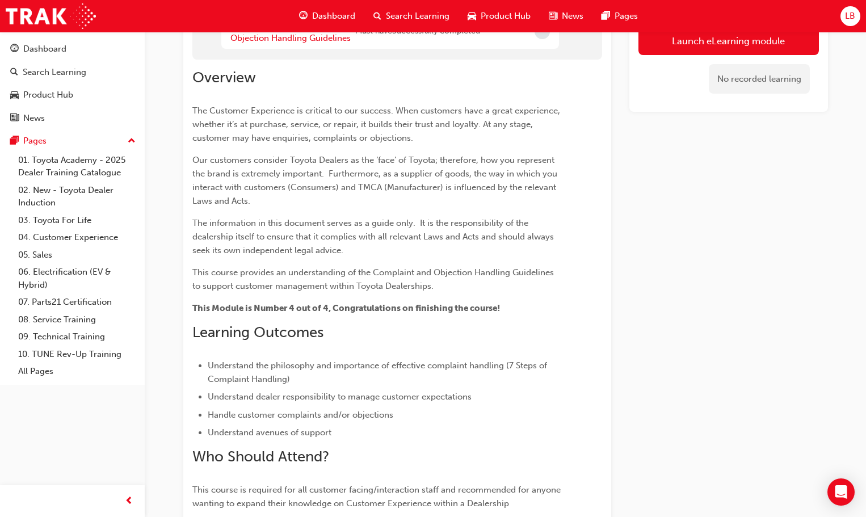
scroll to position [208, 0]
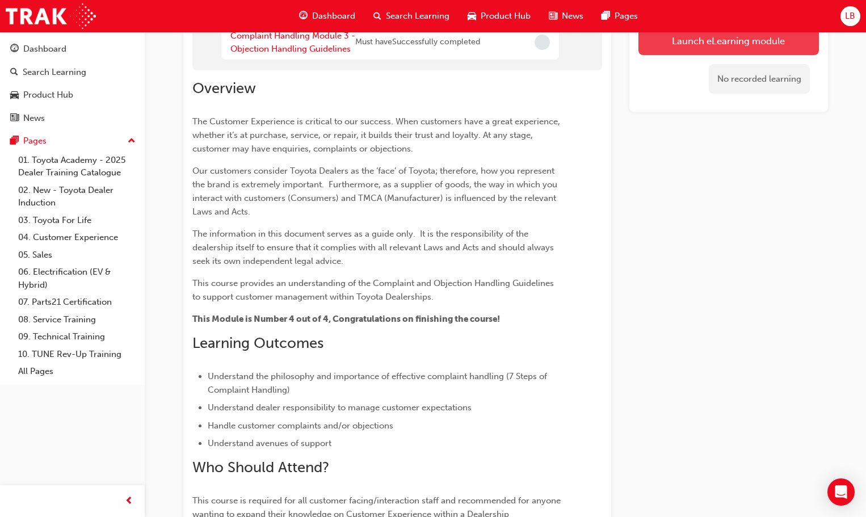
click at [709, 47] on button "Launch eLearning module" at bounding box center [728, 40] width 180 height 28
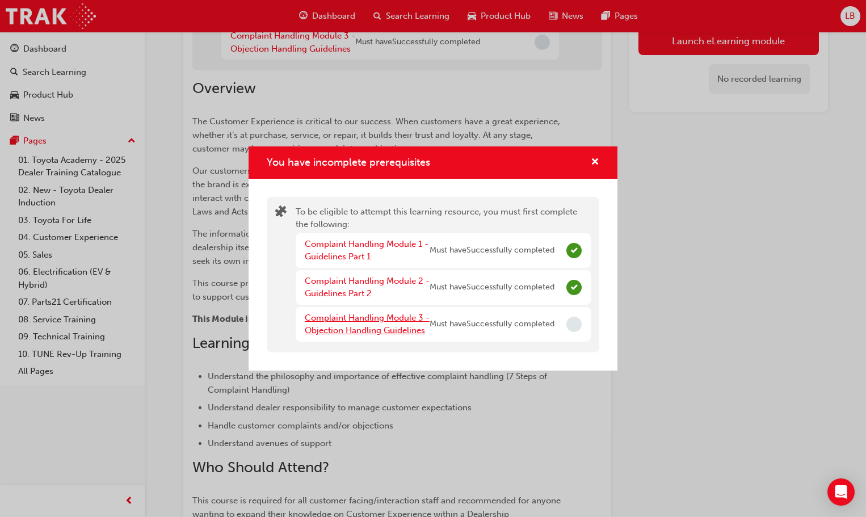
click at [376, 321] on link "Complaint Handling Module 3 - Objection Handling Guidelines" at bounding box center [367, 324] width 125 height 23
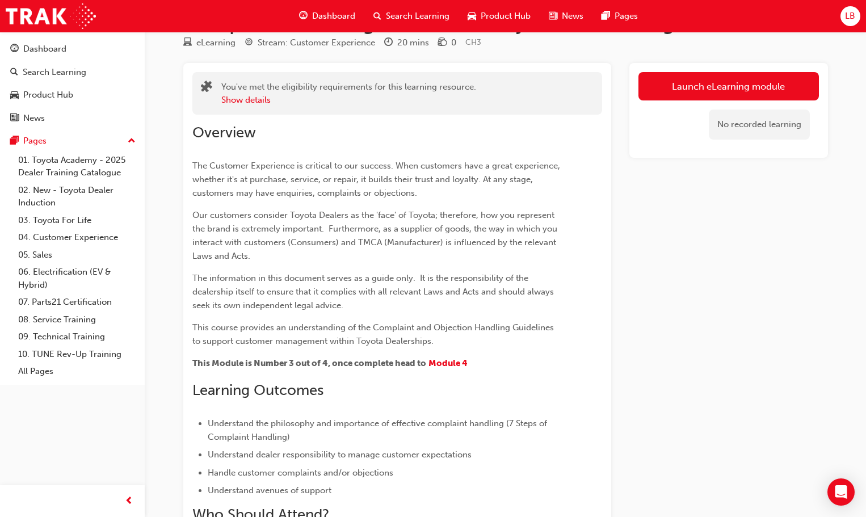
scroll to position [13, 0]
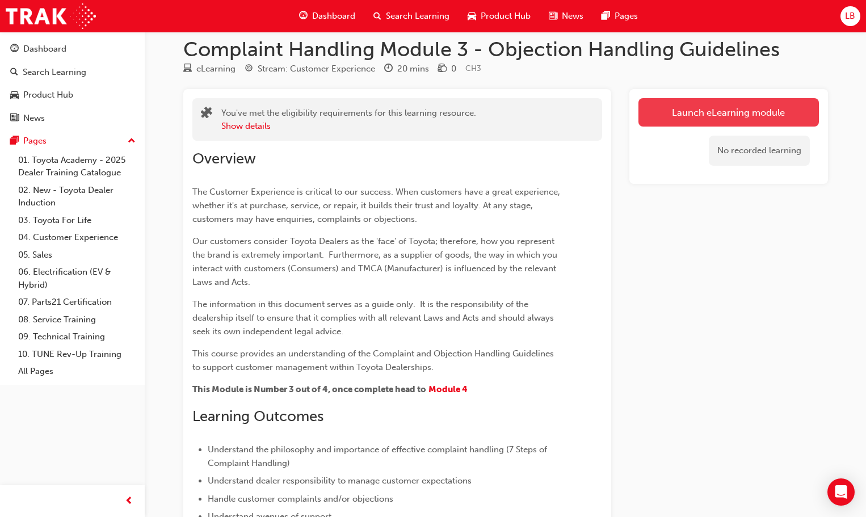
click at [679, 114] on link "Launch eLearning module" at bounding box center [728, 112] width 180 height 28
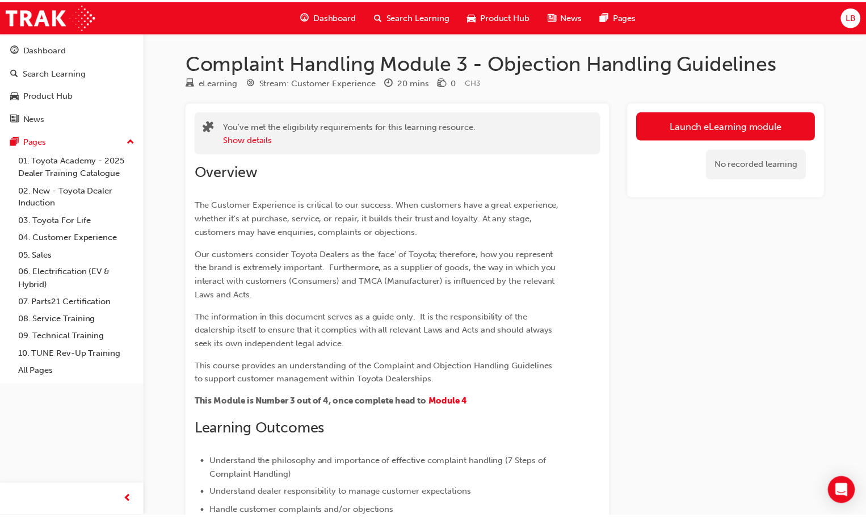
scroll to position [13, 0]
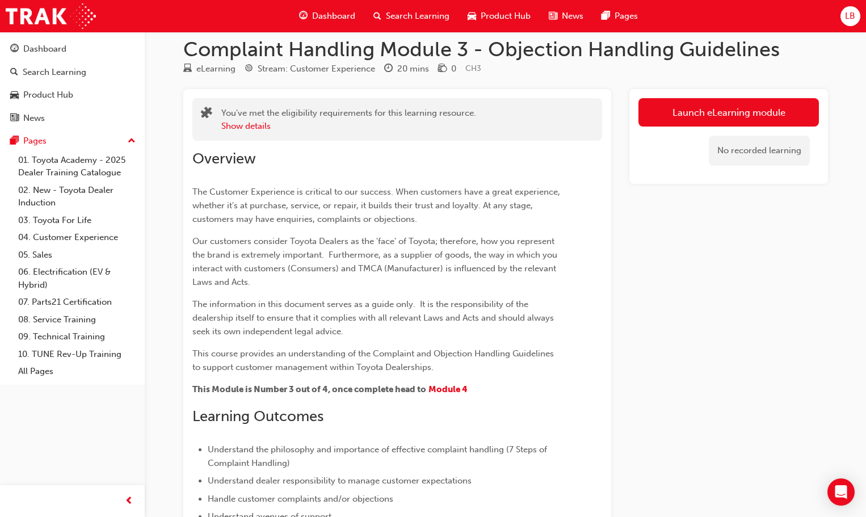
click at [735, 158] on div "No recorded learning" at bounding box center [759, 151] width 101 height 30
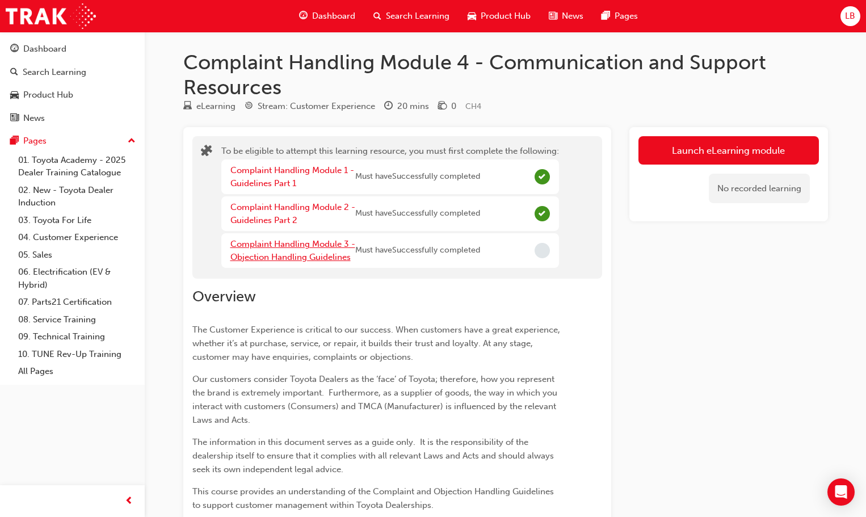
click at [305, 243] on link "Complaint Handling Module 3 - Objection Handling Guidelines" at bounding box center [292, 250] width 125 height 23
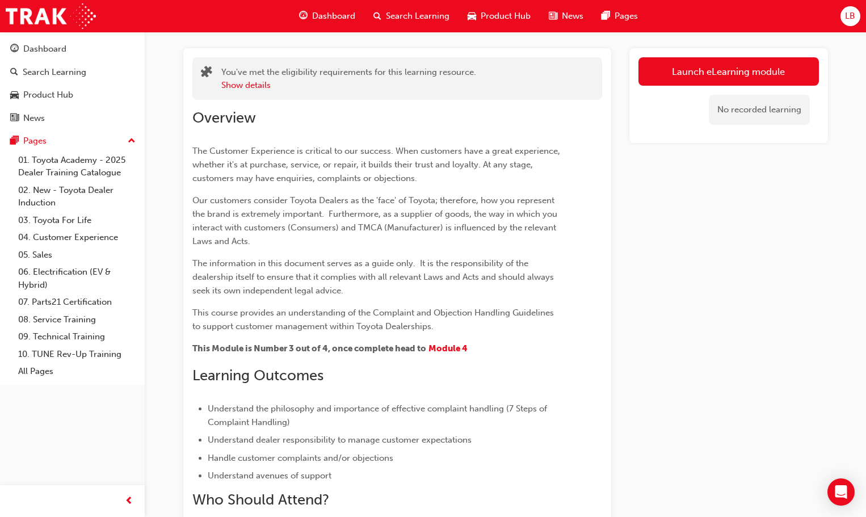
scroll to position [200, 0]
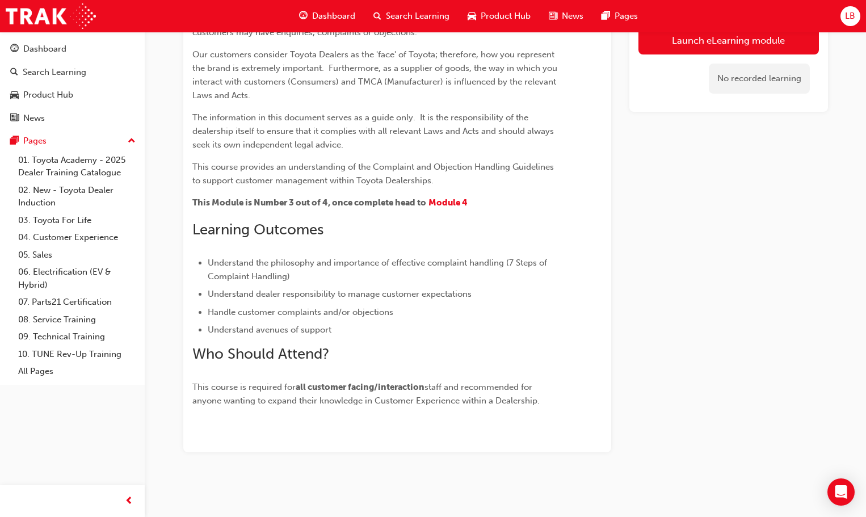
click at [442, 196] on p "This Module is Number 3 out of 4, once complete head to Module 4" at bounding box center [376, 204] width 369 height 16
click at [446, 207] on span "Module 4" at bounding box center [447, 203] width 39 height 10
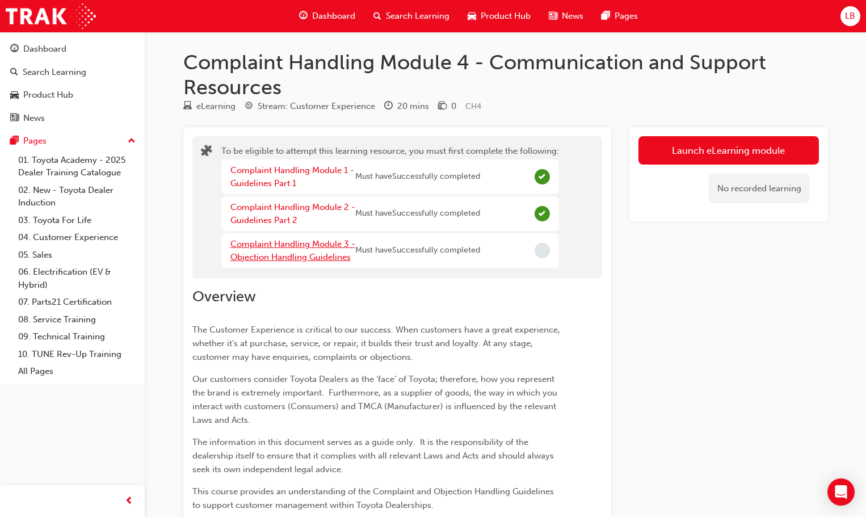
click at [326, 247] on link "Complaint Handling Module 3 - Objection Handling Guidelines" at bounding box center [292, 250] width 125 height 23
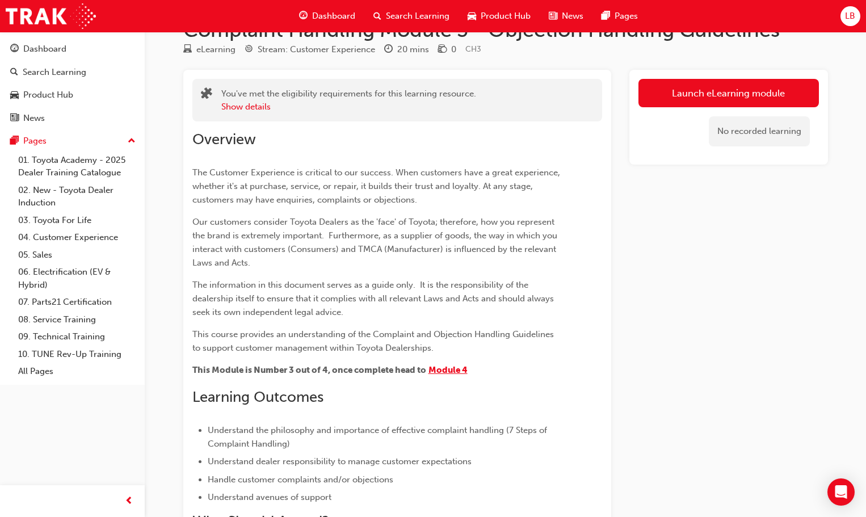
scroll to position [30, 0]
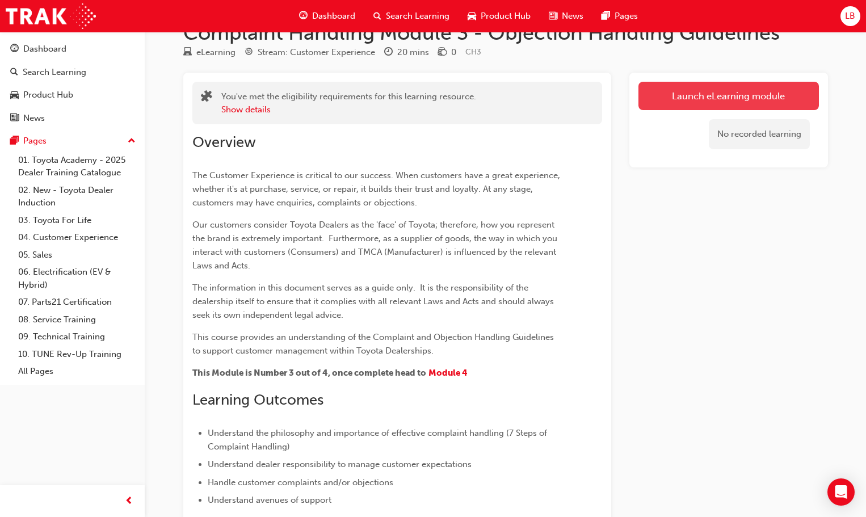
click at [720, 99] on link "Launch eLearning module" at bounding box center [728, 96] width 180 height 28
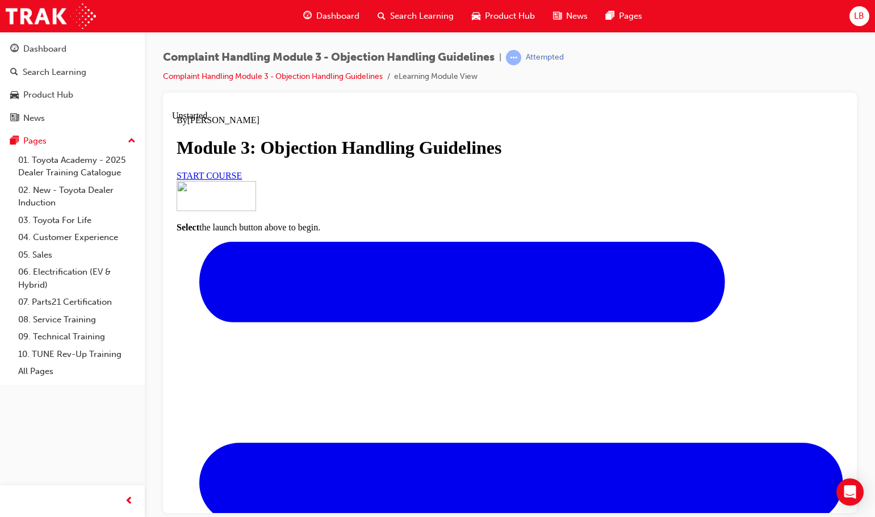
scroll to position [96, 0]
click at [242, 180] on span "START COURSE" at bounding box center [209, 175] width 65 height 10
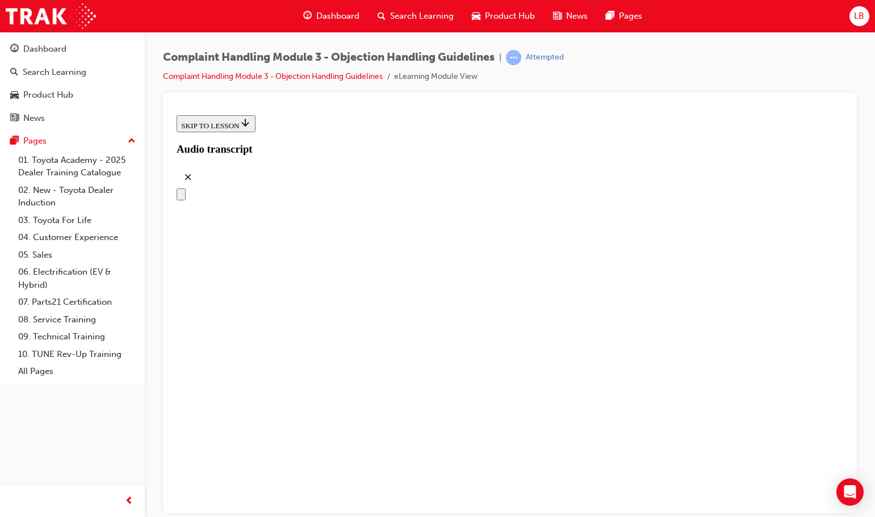
scroll to position [163, 0]
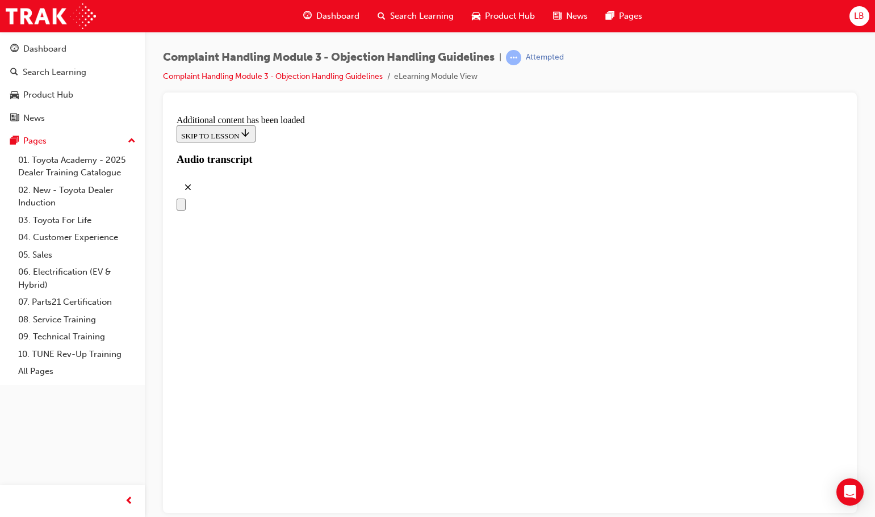
scroll to position [1337, 0]
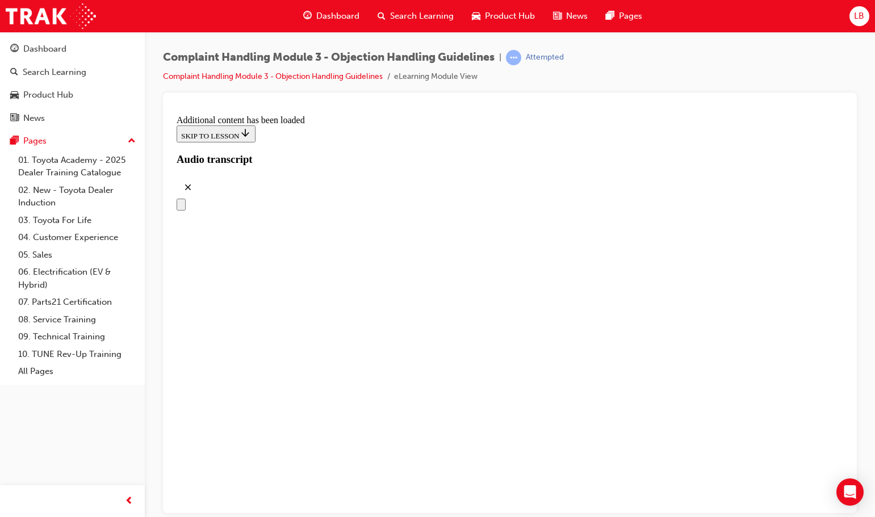
scroll to position [3690, 0]
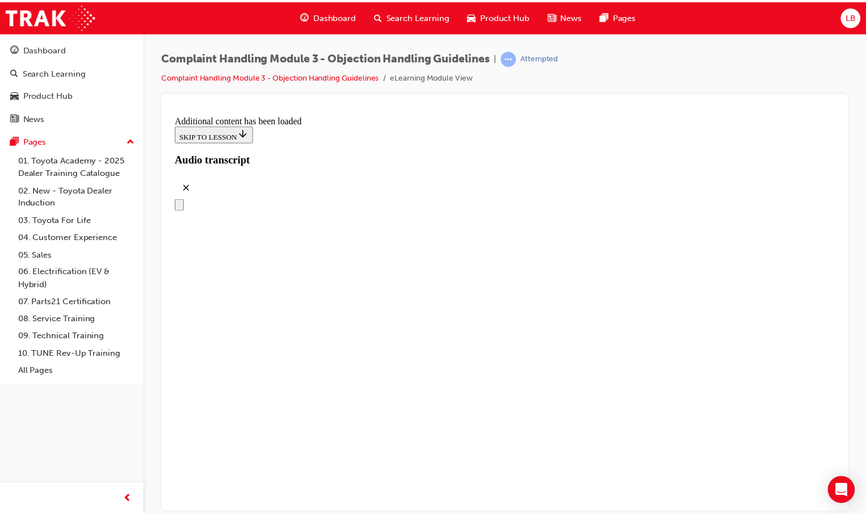
scroll to position [5738, 0]
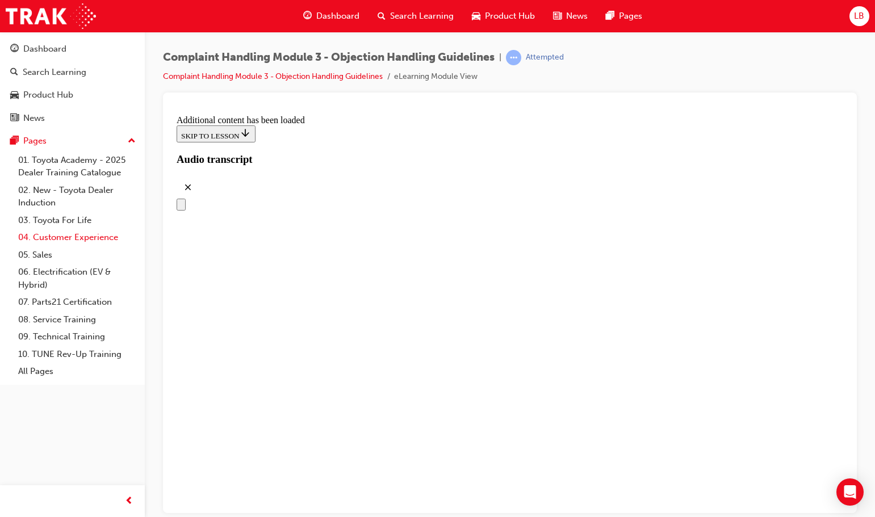
click at [77, 233] on link "04. Customer Experience" at bounding box center [77, 238] width 127 height 18
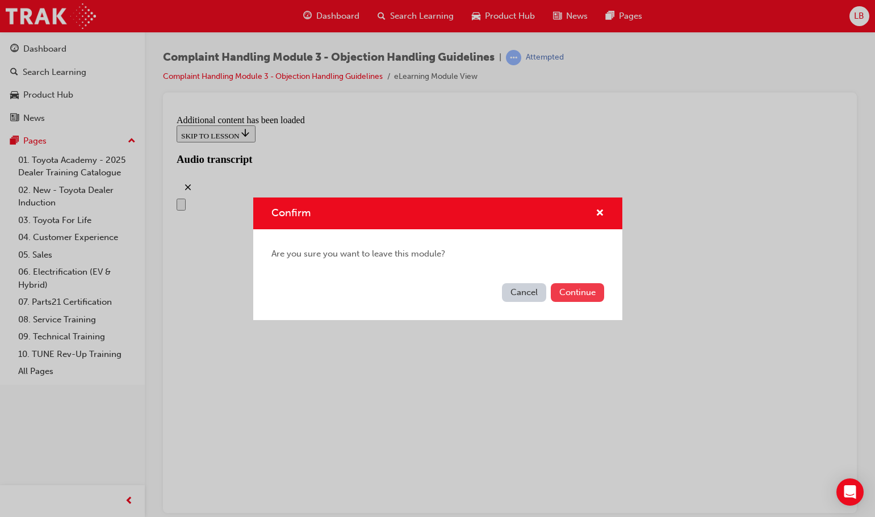
click at [568, 292] on button "Continue" at bounding box center [577, 292] width 53 height 19
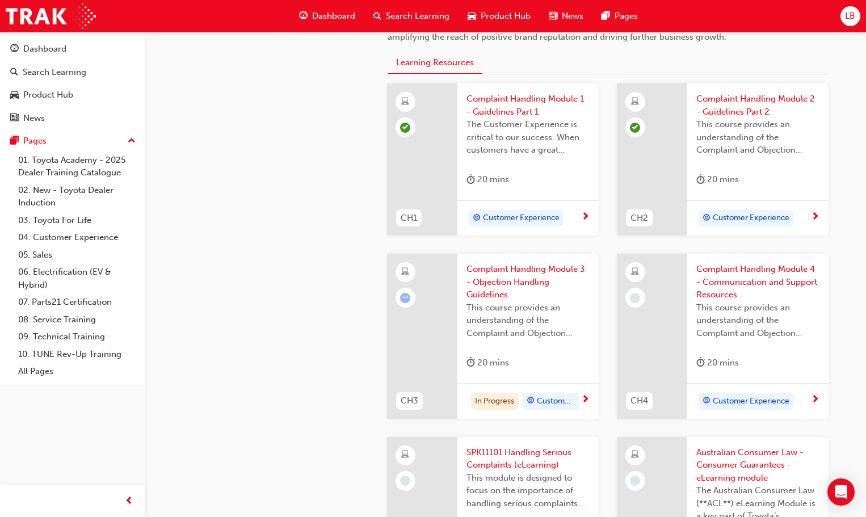
scroll to position [397, 0]
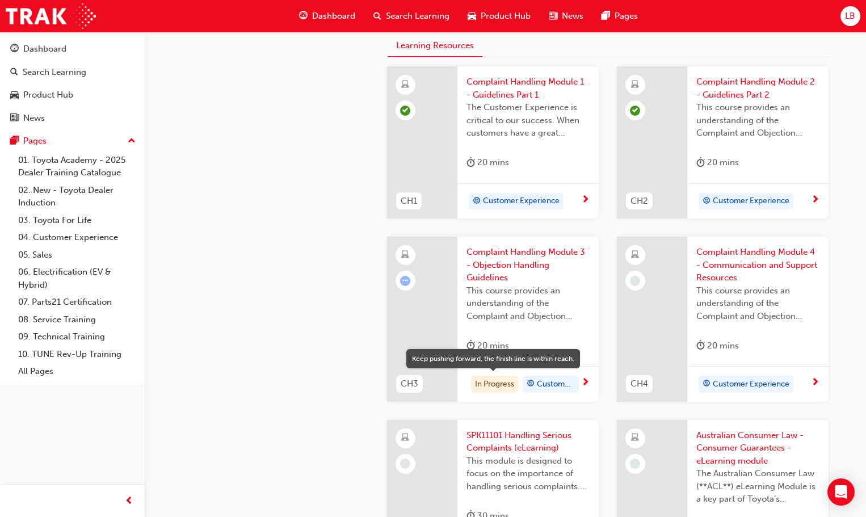
click at [491, 379] on div "In Progress" at bounding box center [494, 384] width 47 height 17
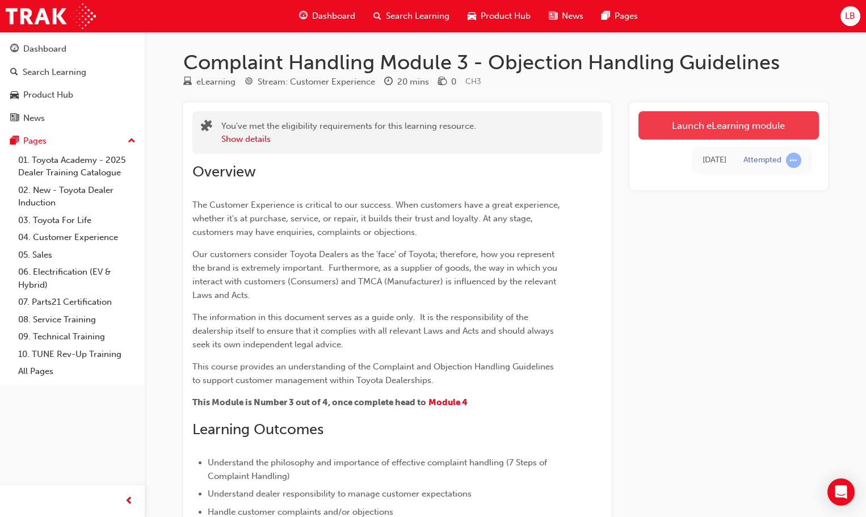
click at [700, 131] on link "Launch eLearning module" at bounding box center [728, 125] width 180 height 28
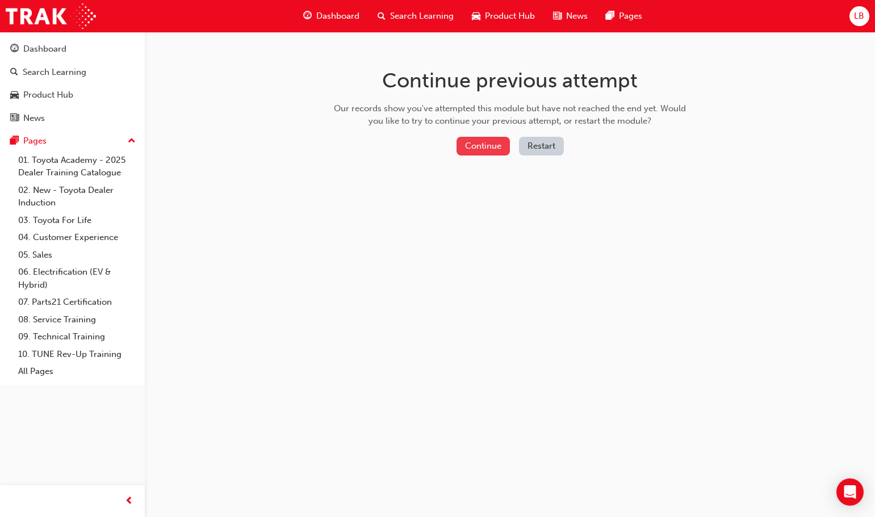
click at [473, 142] on button "Continue" at bounding box center [482, 146] width 53 height 19
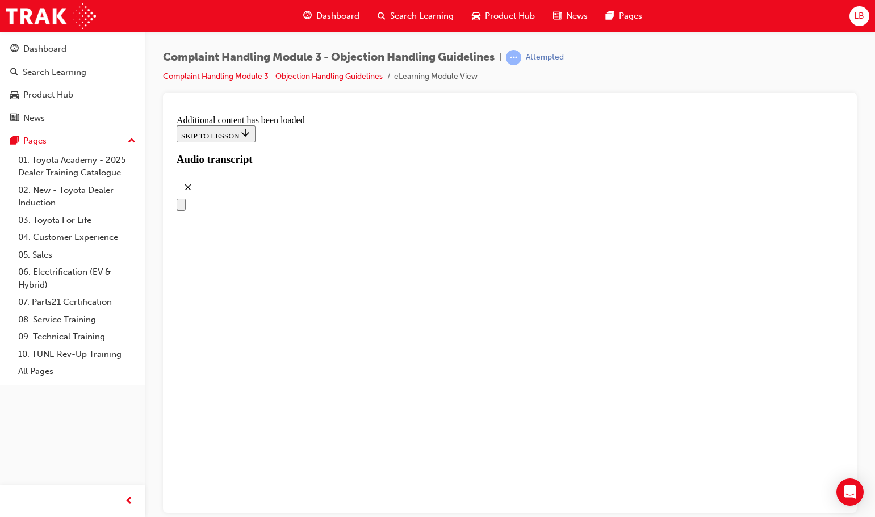
scroll to position [4313, 0]
drag, startPoint x: 447, startPoint y: 426, endPoint x: 499, endPoint y: 291, distance: 144.6
drag, startPoint x: 433, startPoint y: 418, endPoint x: 466, endPoint y: 217, distance: 203.0
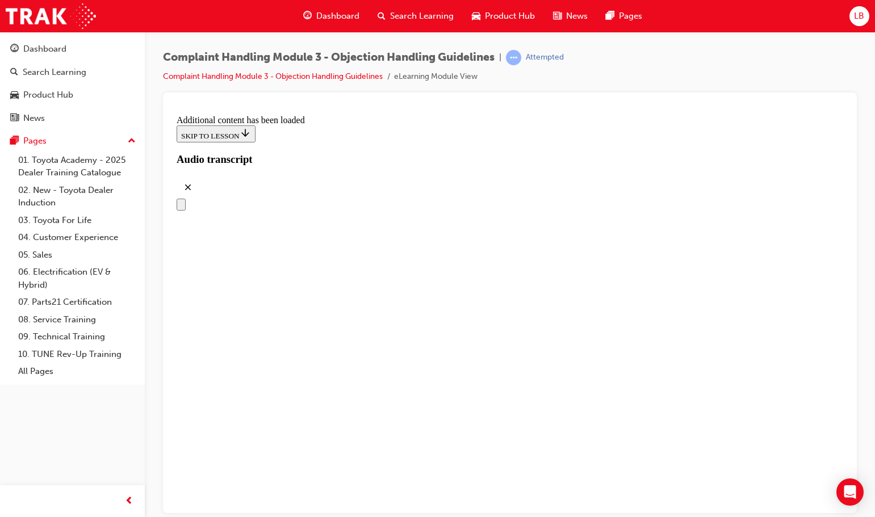
drag, startPoint x: 442, startPoint y: 352, endPoint x: 475, endPoint y: 348, distance: 33.2
drag, startPoint x: 446, startPoint y: 473, endPoint x: 511, endPoint y: 220, distance: 261.0
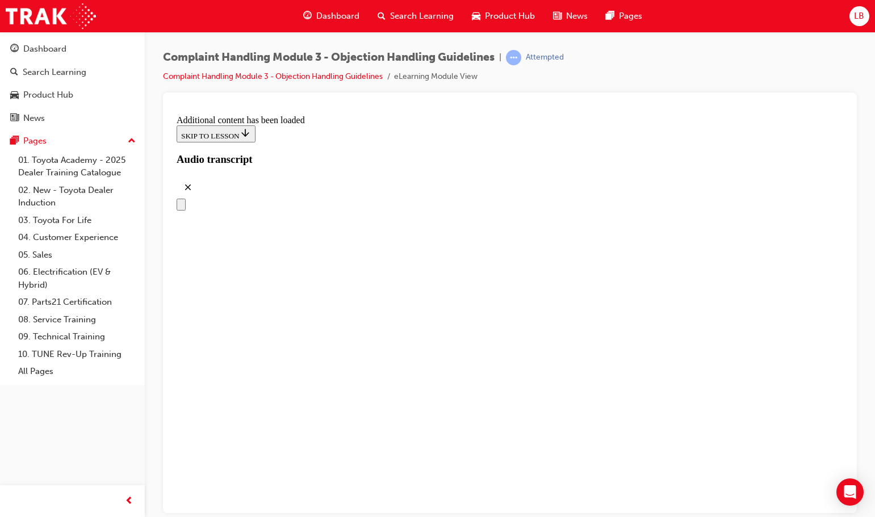
drag, startPoint x: 433, startPoint y: 414, endPoint x: 478, endPoint y: 407, distance: 45.4
drag, startPoint x: 444, startPoint y: 473, endPoint x: 493, endPoint y: 478, distance: 48.5
drag, startPoint x: 440, startPoint y: 308, endPoint x: 485, endPoint y: 259, distance: 66.7
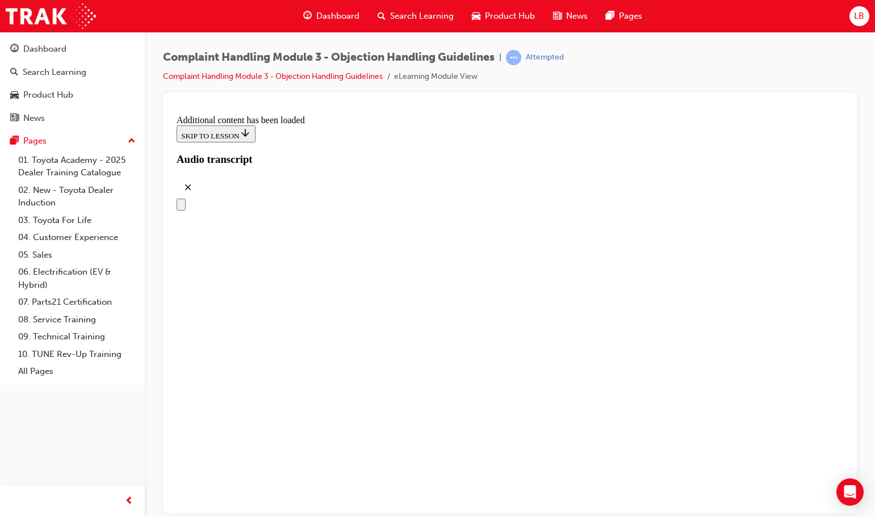
drag, startPoint x: 438, startPoint y: 295, endPoint x: 479, endPoint y: 287, distance: 41.5
drag, startPoint x: 463, startPoint y: 409, endPoint x: 509, endPoint y: 347, distance: 77.2
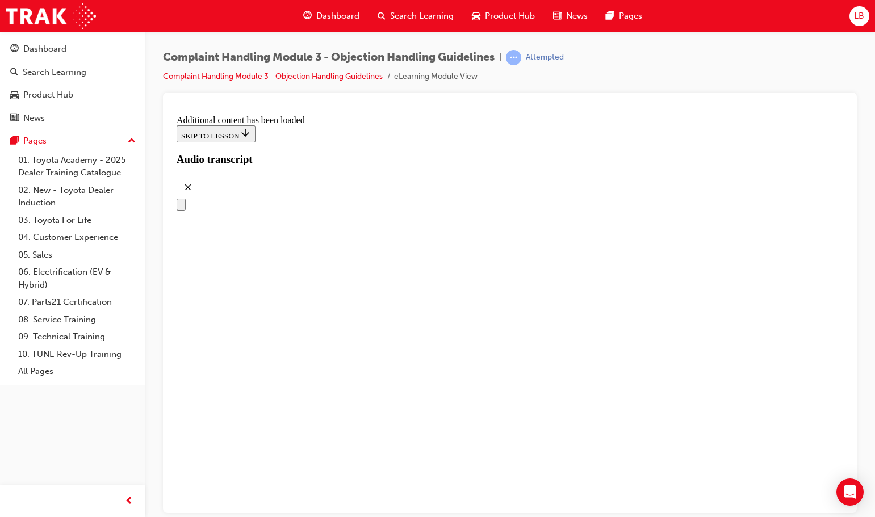
drag, startPoint x: 464, startPoint y: 419, endPoint x: 514, endPoint y: 427, distance: 51.1
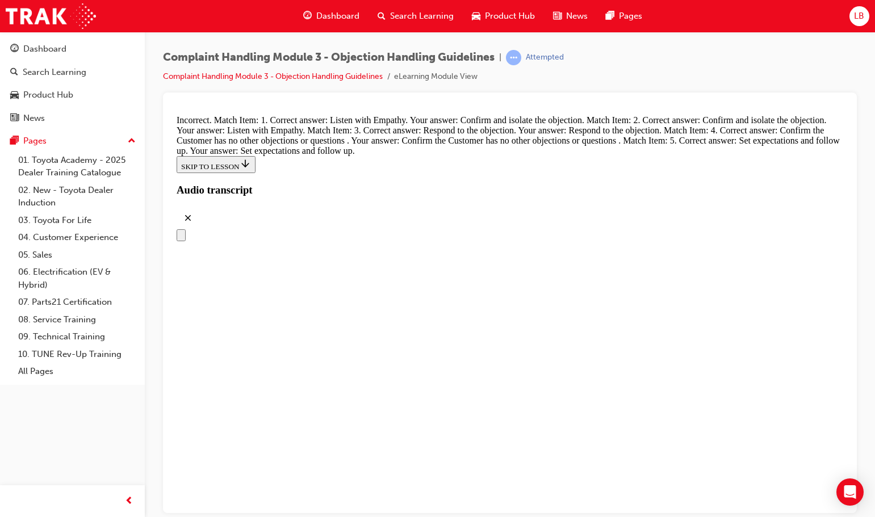
scroll to position [4417, 0]
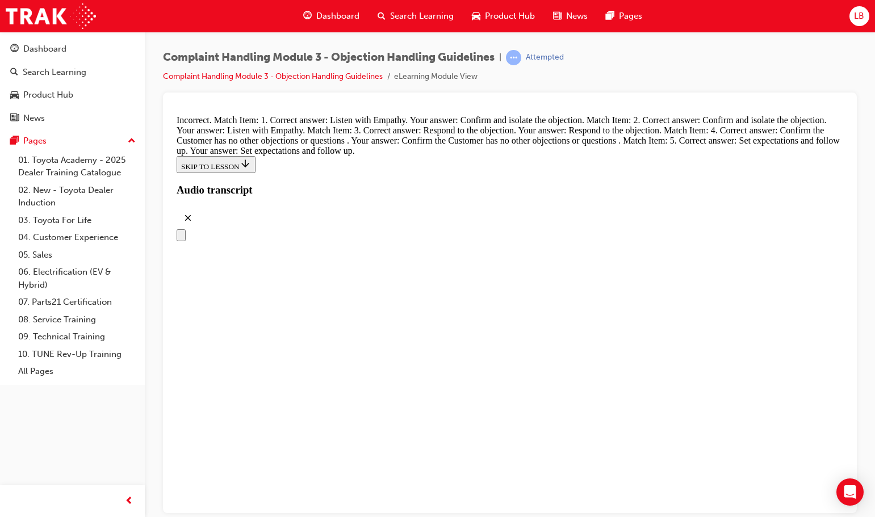
drag, startPoint x: 440, startPoint y: 378, endPoint x: 487, endPoint y: 322, distance: 72.5
drag, startPoint x: 415, startPoint y: 253, endPoint x: 474, endPoint y: 377, distance: 137.1
drag, startPoint x: 456, startPoint y: 429, endPoint x: 483, endPoint y: 368, distance: 66.6
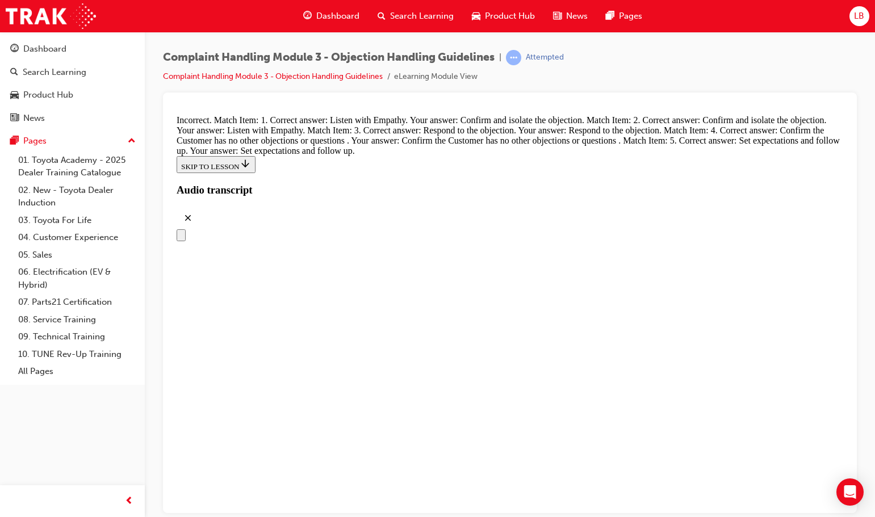
drag, startPoint x: 400, startPoint y: 245, endPoint x: 458, endPoint y: 414, distance: 178.4
drag, startPoint x: 397, startPoint y: 247, endPoint x: 453, endPoint y: 198, distance: 74.4
drag, startPoint x: 400, startPoint y: 254, endPoint x: 456, endPoint y: 246, distance: 56.7
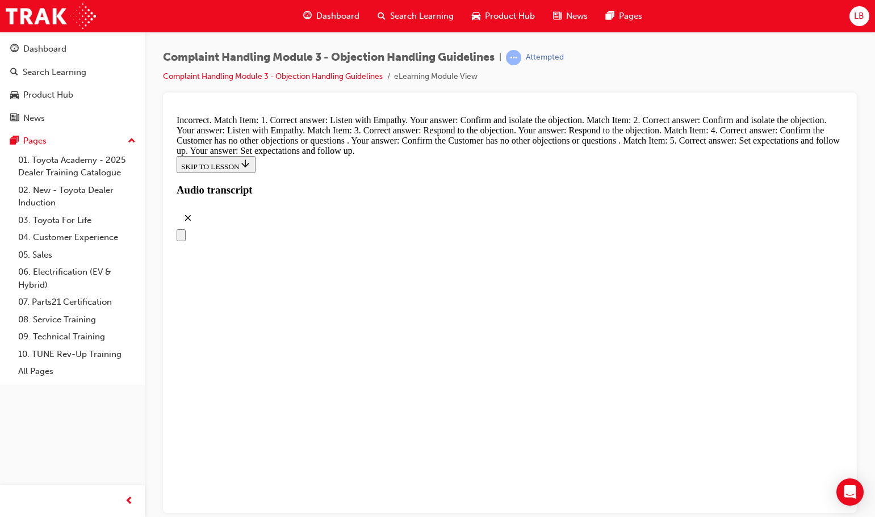
scroll to position [4632, 0]
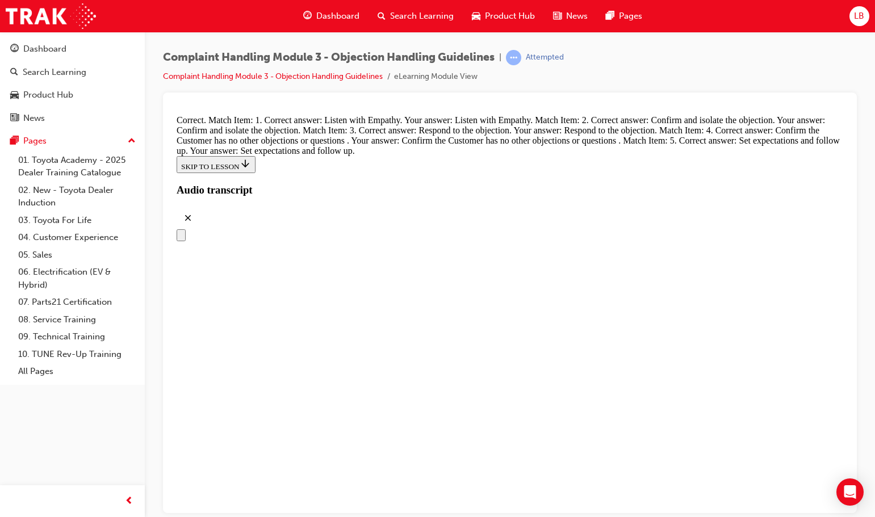
radio input "true"
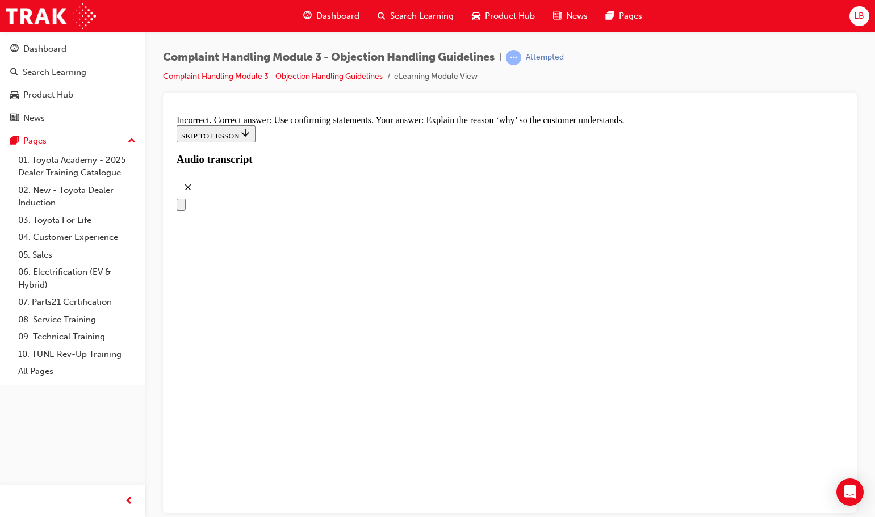
radio input "true"
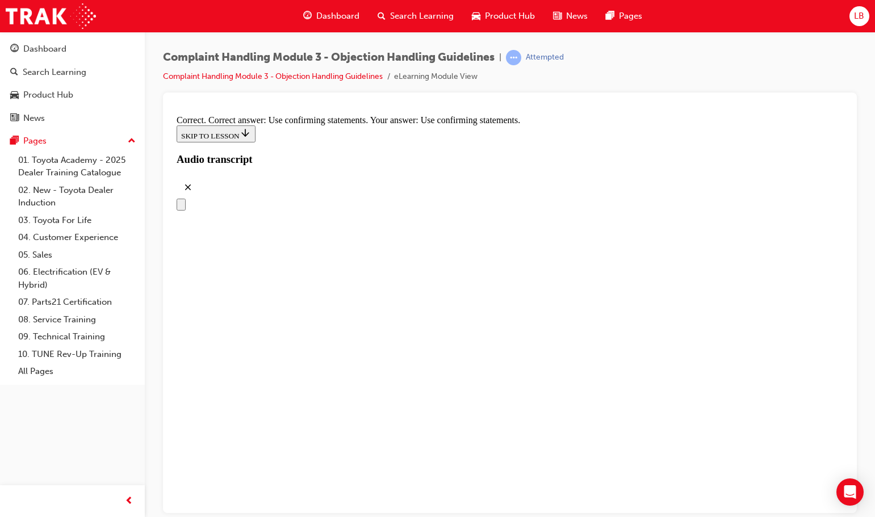
scroll to position [5313, 0]
radio input "true"
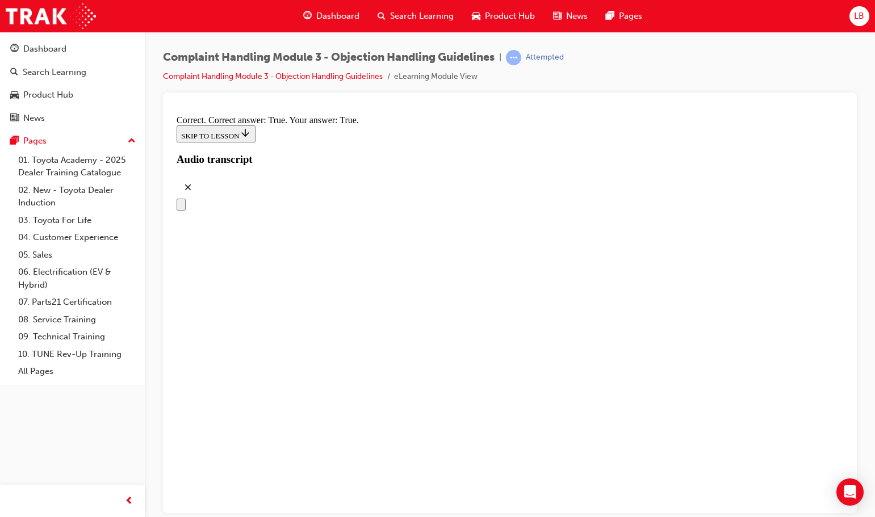
scroll to position [5767, 0]
checkbox input "true"
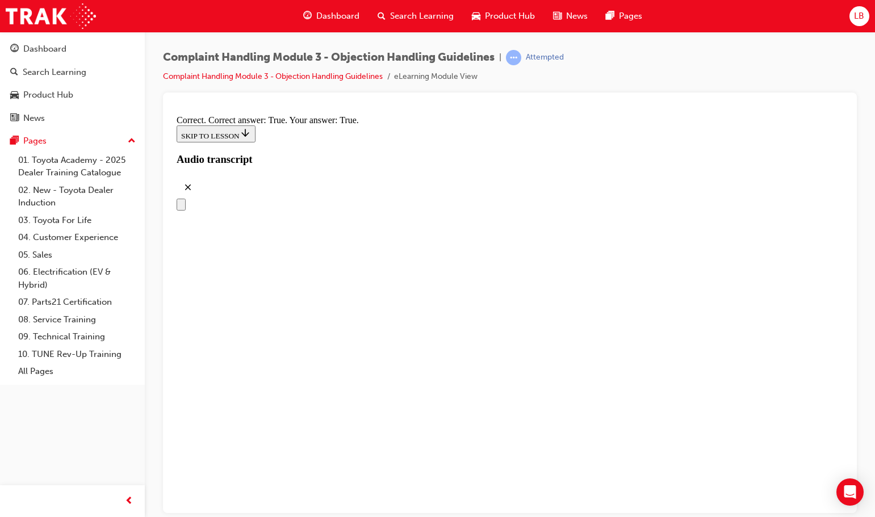
checkbox input "true"
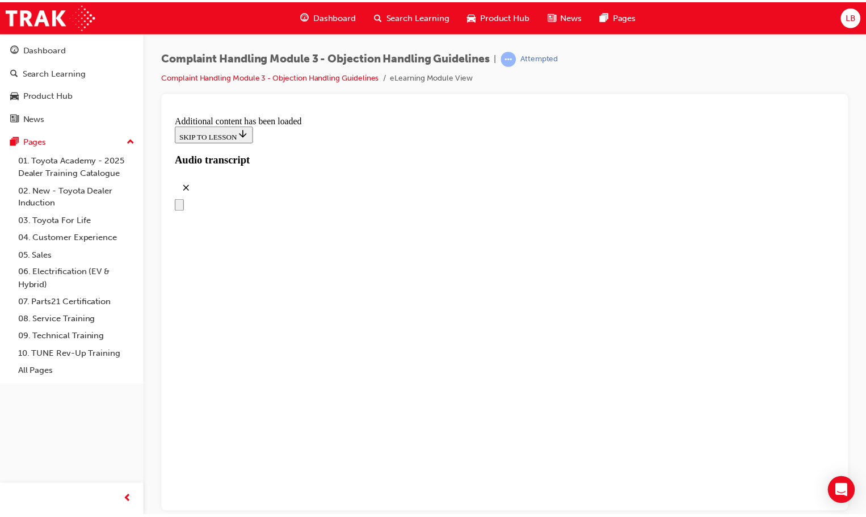
scroll to position [6390, 0]
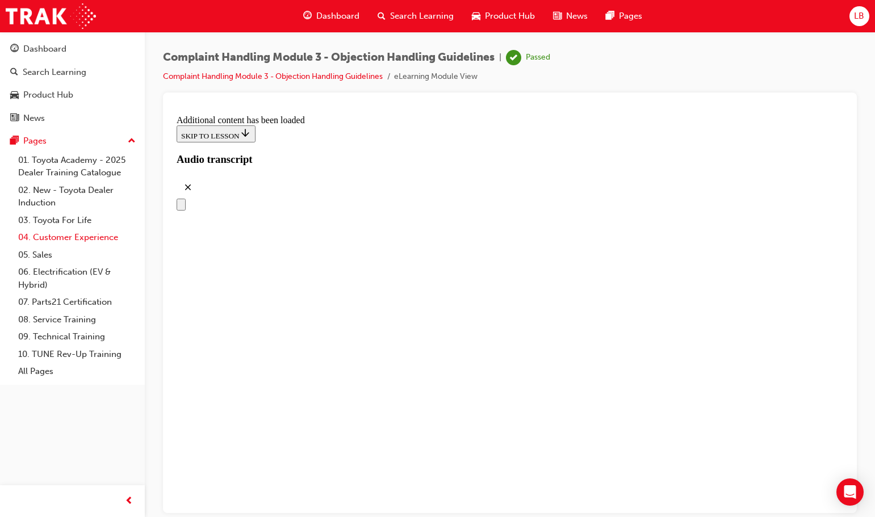
click at [98, 239] on link "04. Customer Experience" at bounding box center [77, 238] width 127 height 18
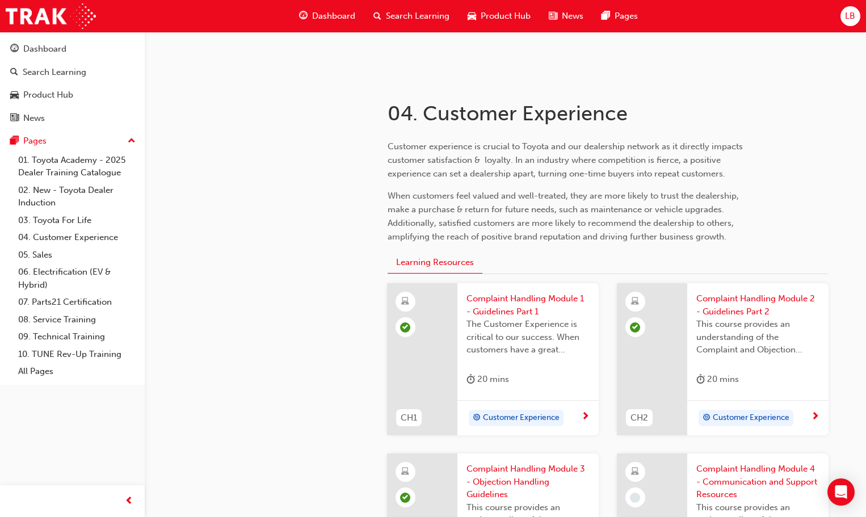
scroll to position [341, 0]
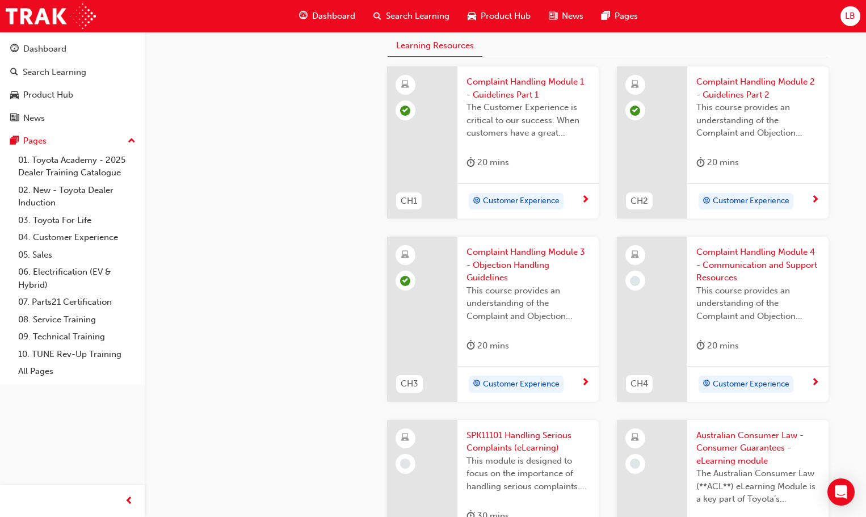
click at [732, 309] on span "This course provides an understanding of the Complaint and Objection Handling G…" at bounding box center [757, 303] width 123 height 39
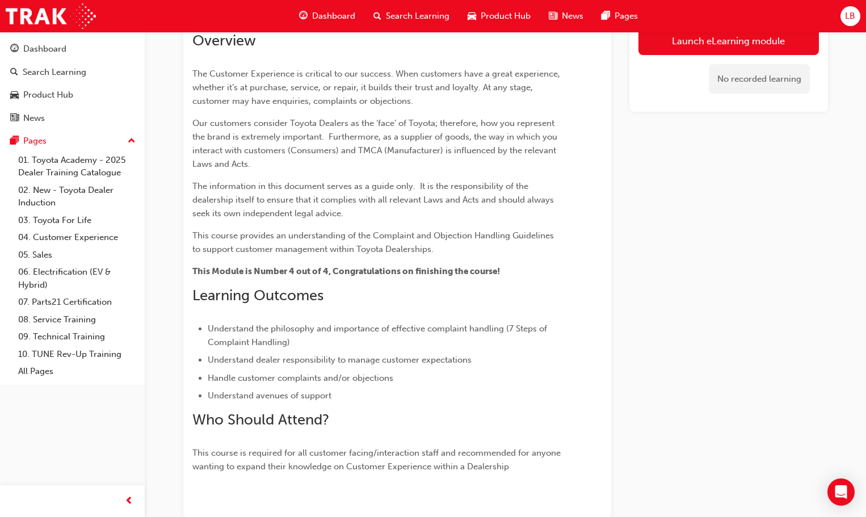
scroll to position [95, 0]
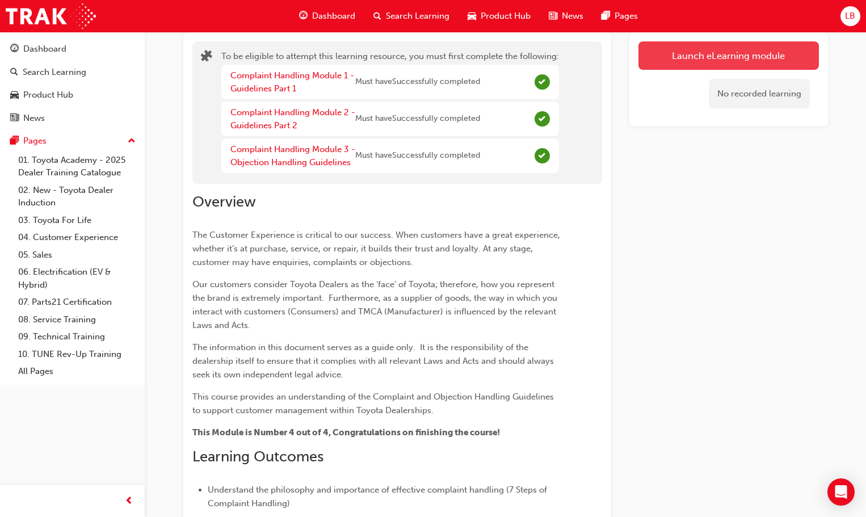
click at [691, 53] on button "Launch eLearning module" at bounding box center [728, 55] width 180 height 28
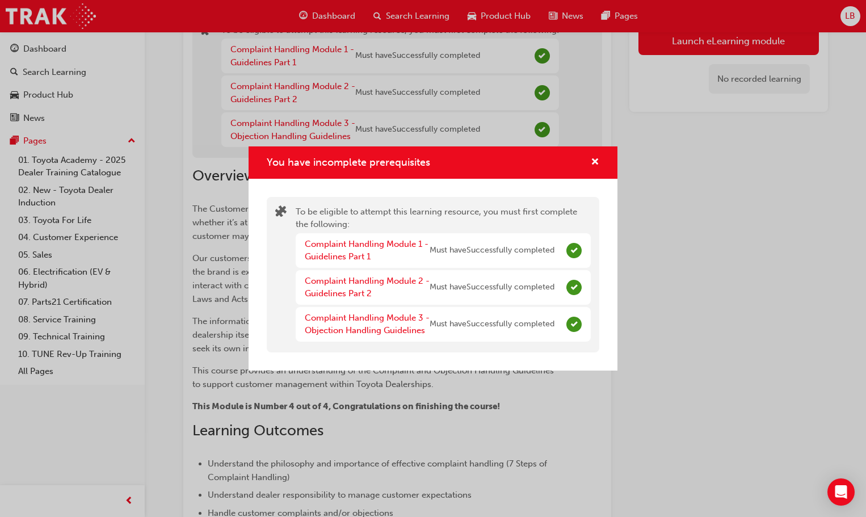
scroll to position [284, 0]
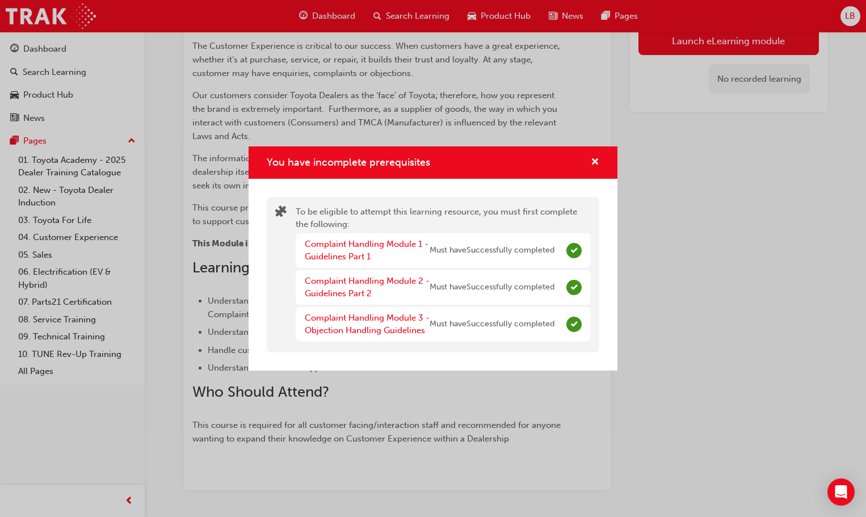
click at [602, 157] on div "You have incomplete prerequisites" at bounding box center [433, 162] width 369 height 32
click at [599, 158] on span "cross-icon" at bounding box center [595, 163] width 9 height 10
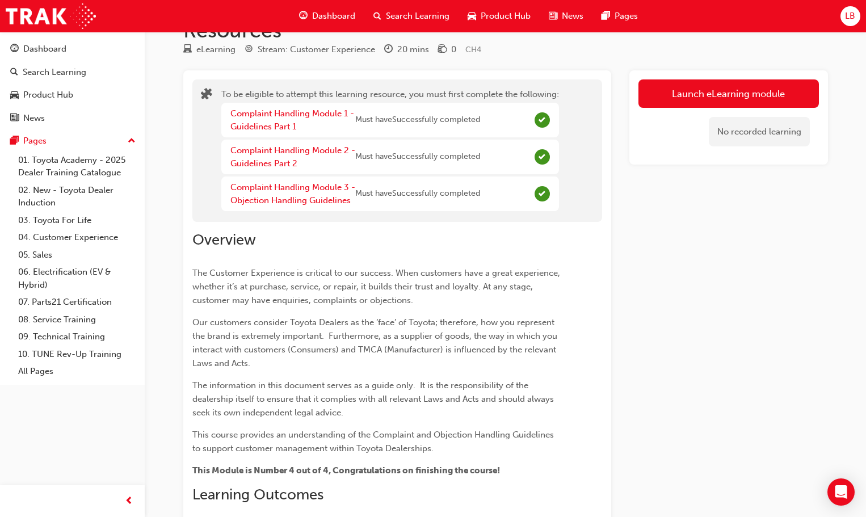
scroll to position [0, 0]
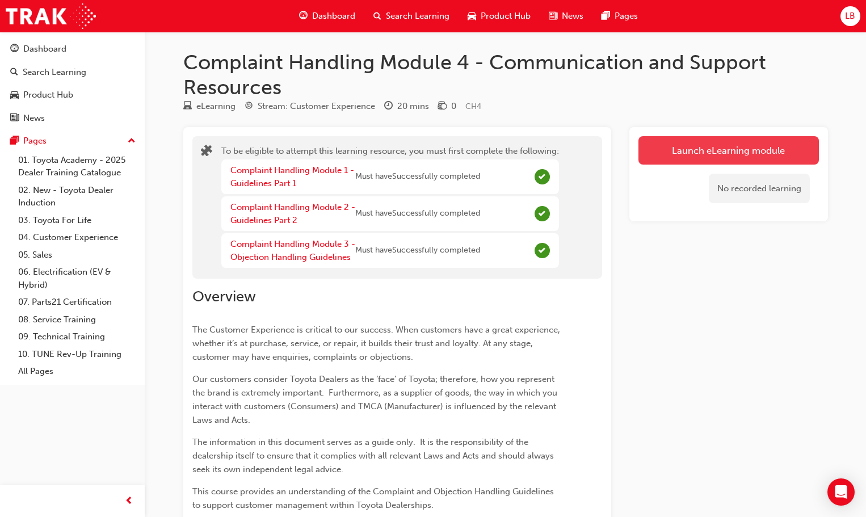
click at [694, 157] on button "Launch eLearning module" at bounding box center [728, 150] width 180 height 28
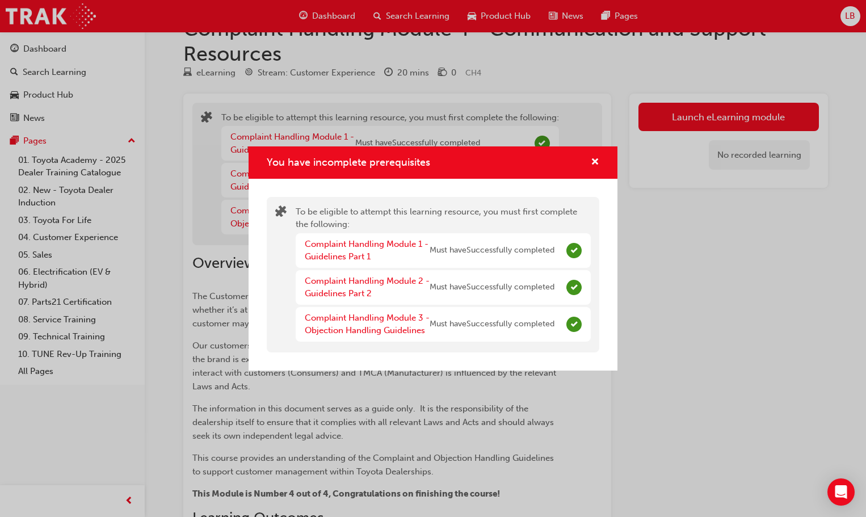
scroll to position [170, 0]
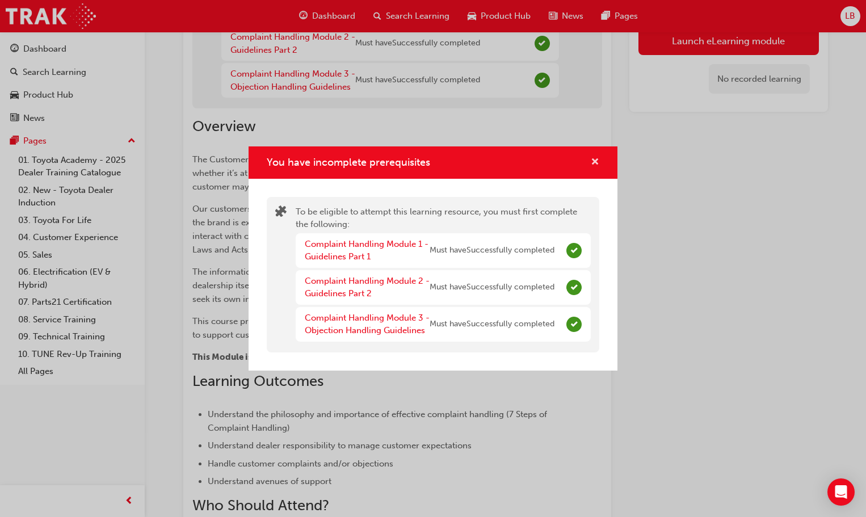
click at [599, 161] on span "cross-icon" at bounding box center [595, 163] width 9 height 10
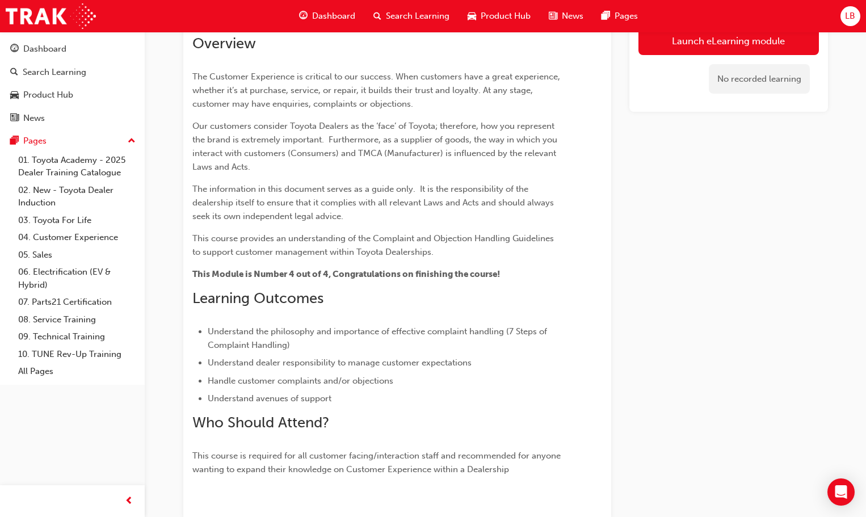
scroll to position [322, 0]
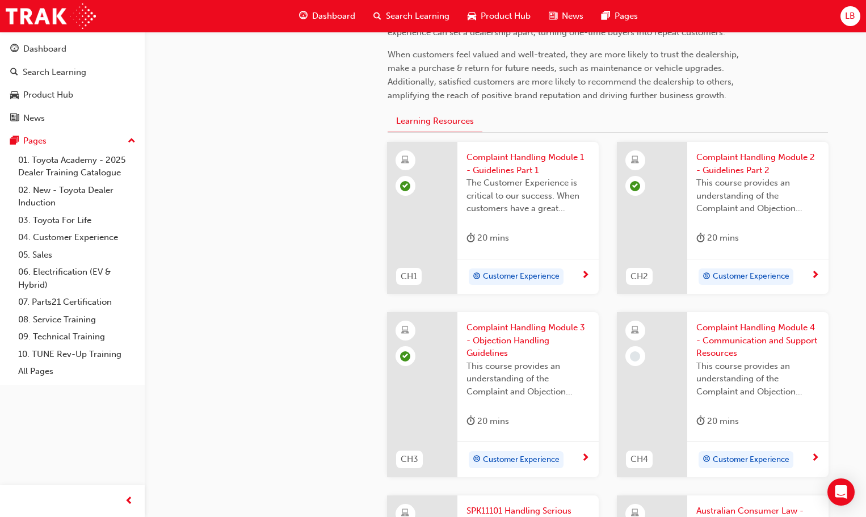
scroll to position [397, 0]
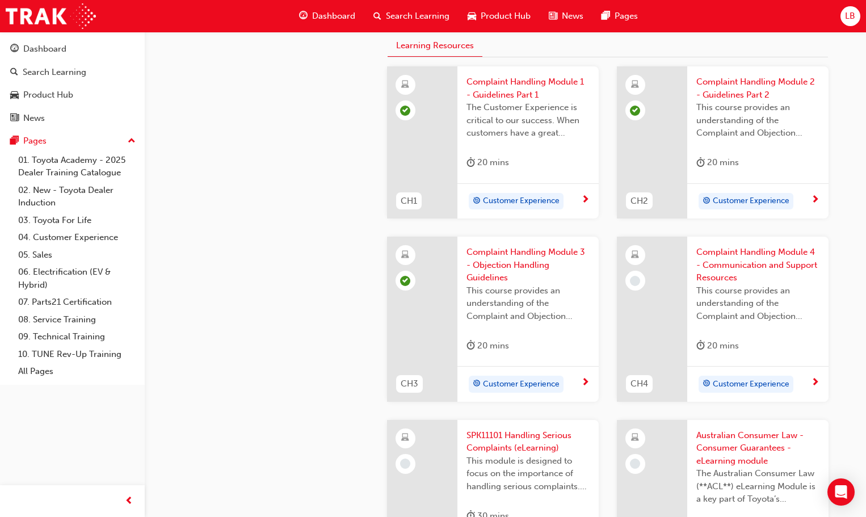
click at [764, 380] on span "Customer Experience" at bounding box center [751, 384] width 77 height 13
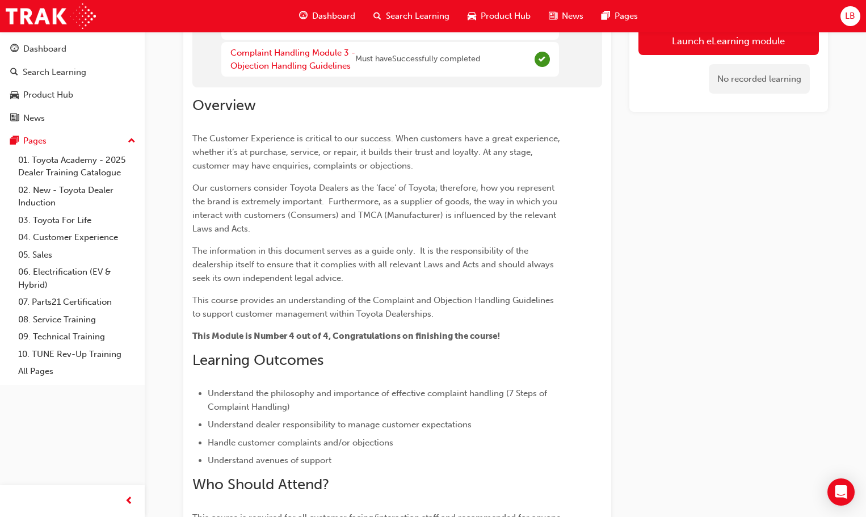
scroll to position [38, 0]
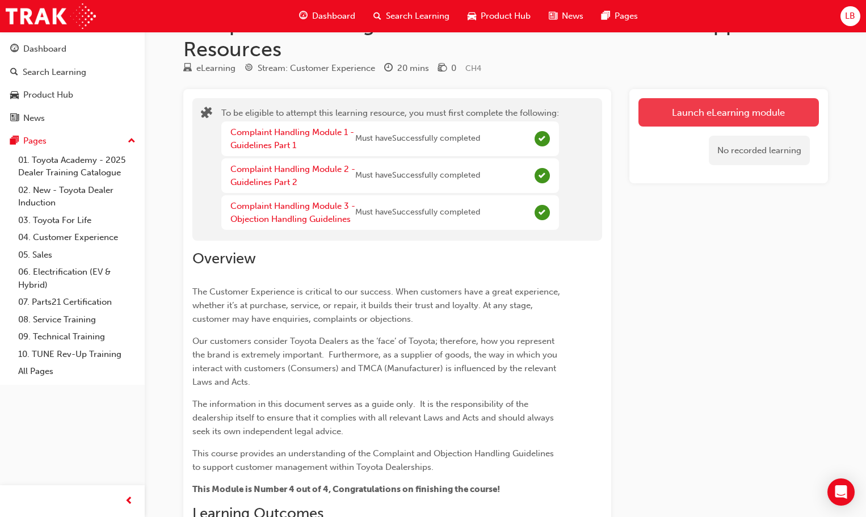
click at [734, 116] on button "Launch eLearning module" at bounding box center [728, 112] width 180 height 28
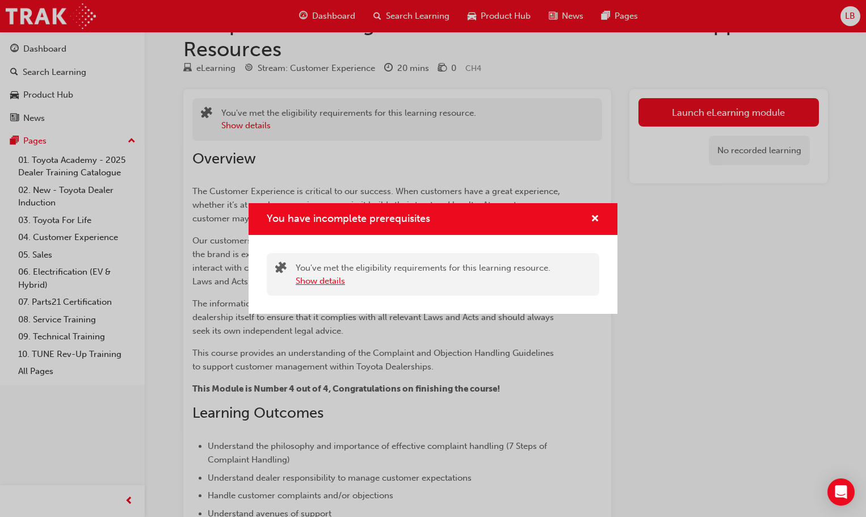
click at [313, 280] on button "Show details" at bounding box center [320, 281] width 49 height 13
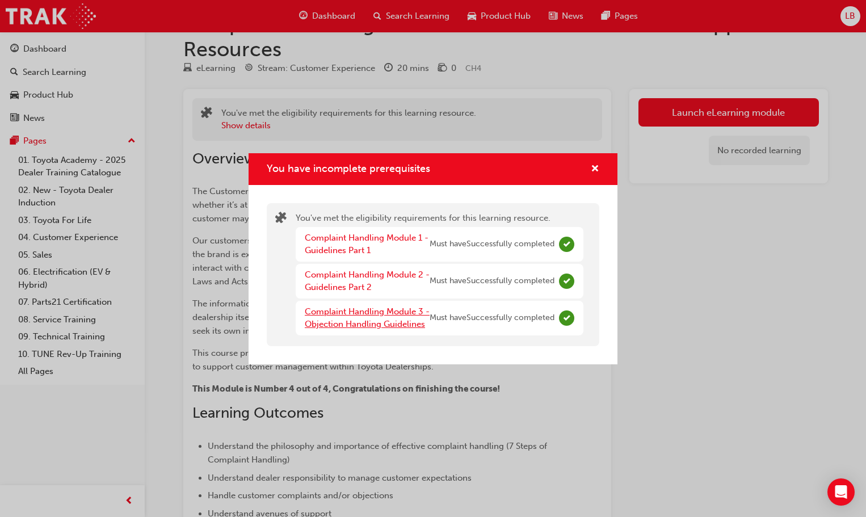
click at [385, 322] on link "Complaint Handling Module 3 - Objection Handling Guidelines" at bounding box center [367, 317] width 125 height 23
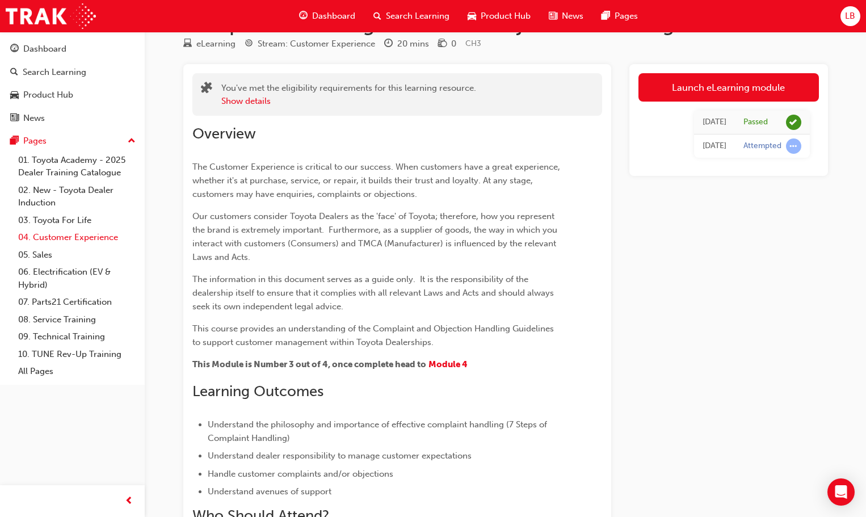
click at [57, 236] on link "04. Customer Experience" at bounding box center [77, 238] width 127 height 18
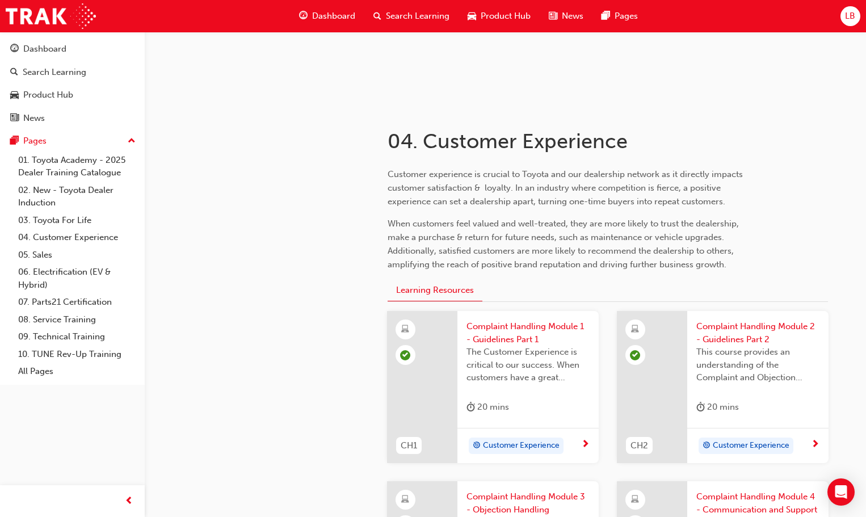
scroll to position [322, 0]
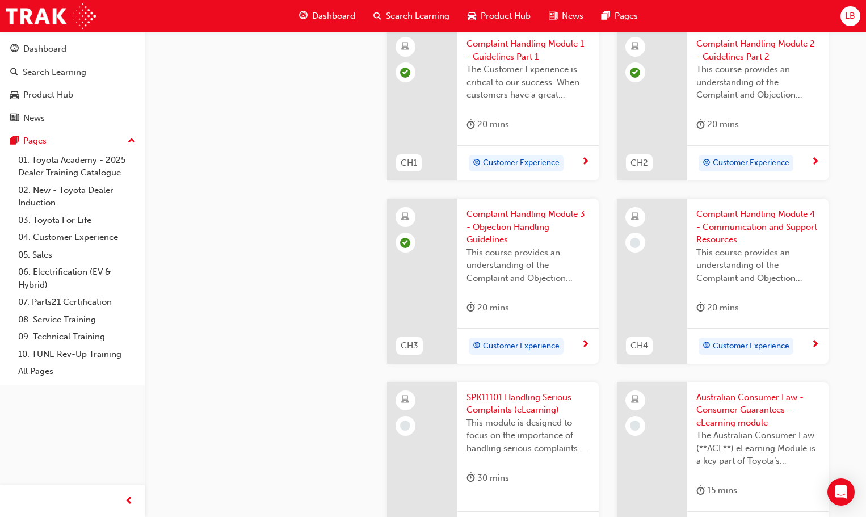
click at [758, 351] on span "Customer Experience" at bounding box center [751, 346] width 77 height 13
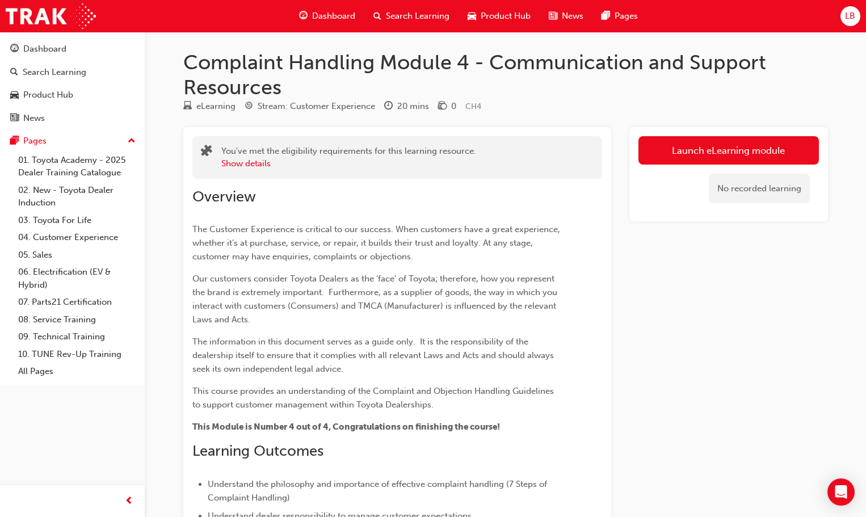
click at [694, 148] on link "Launch eLearning module" at bounding box center [728, 150] width 180 height 28
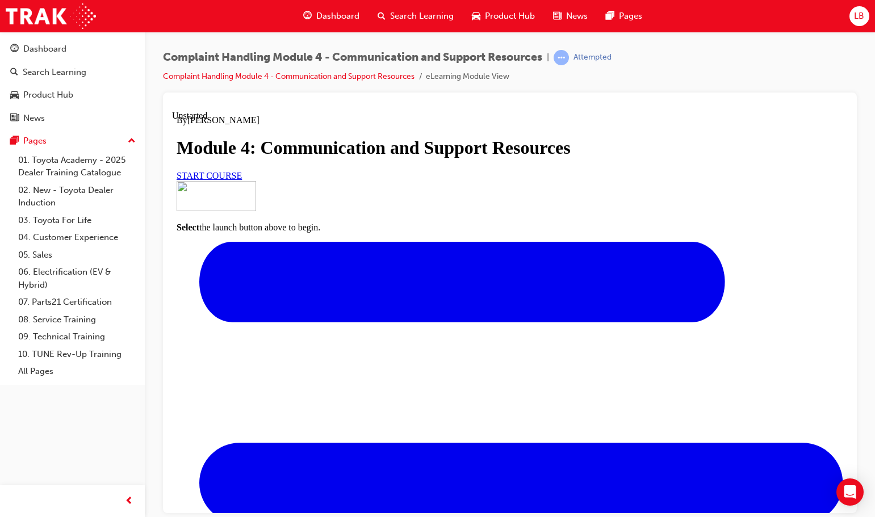
scroll to position [57, 0]
click at [242, 180] on link "START COURSE" at bounding box center [209, 175] width 65 height 10
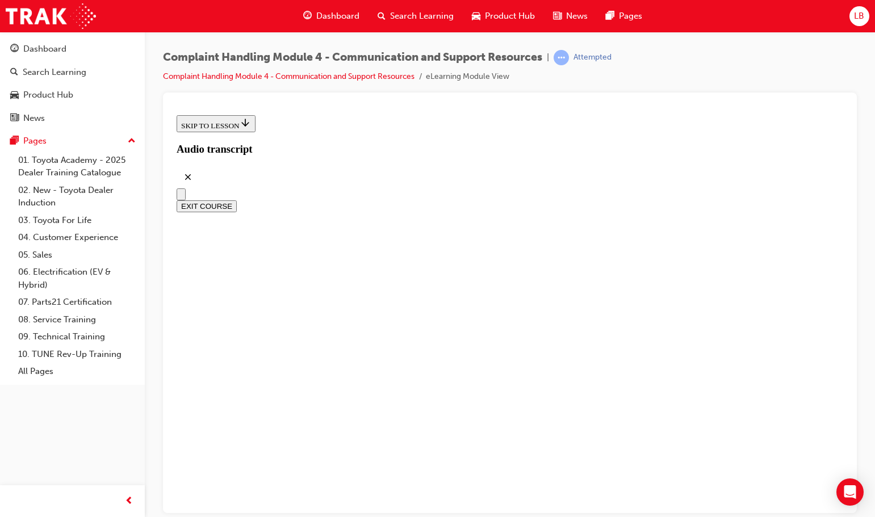
scroll to position [329, 0]
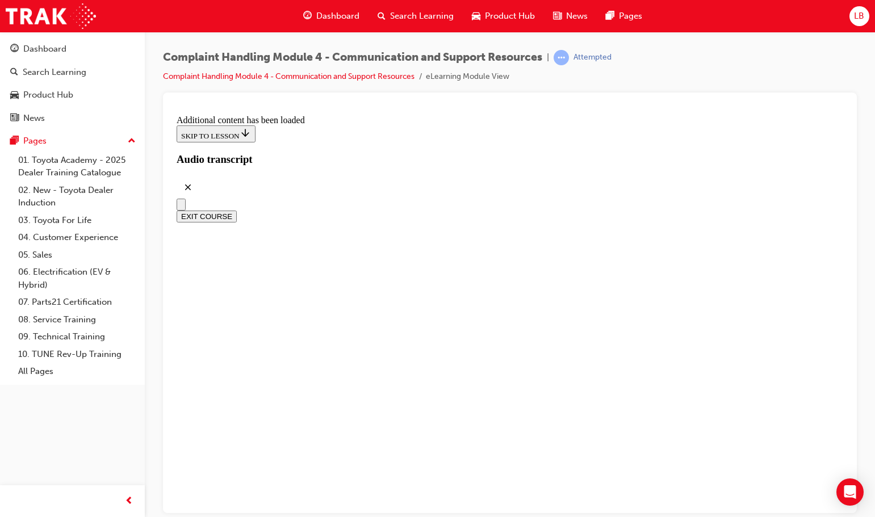
scroll to position [3581, 0]
